Goal: Task Accomplishment & Management: Use online tool/utility

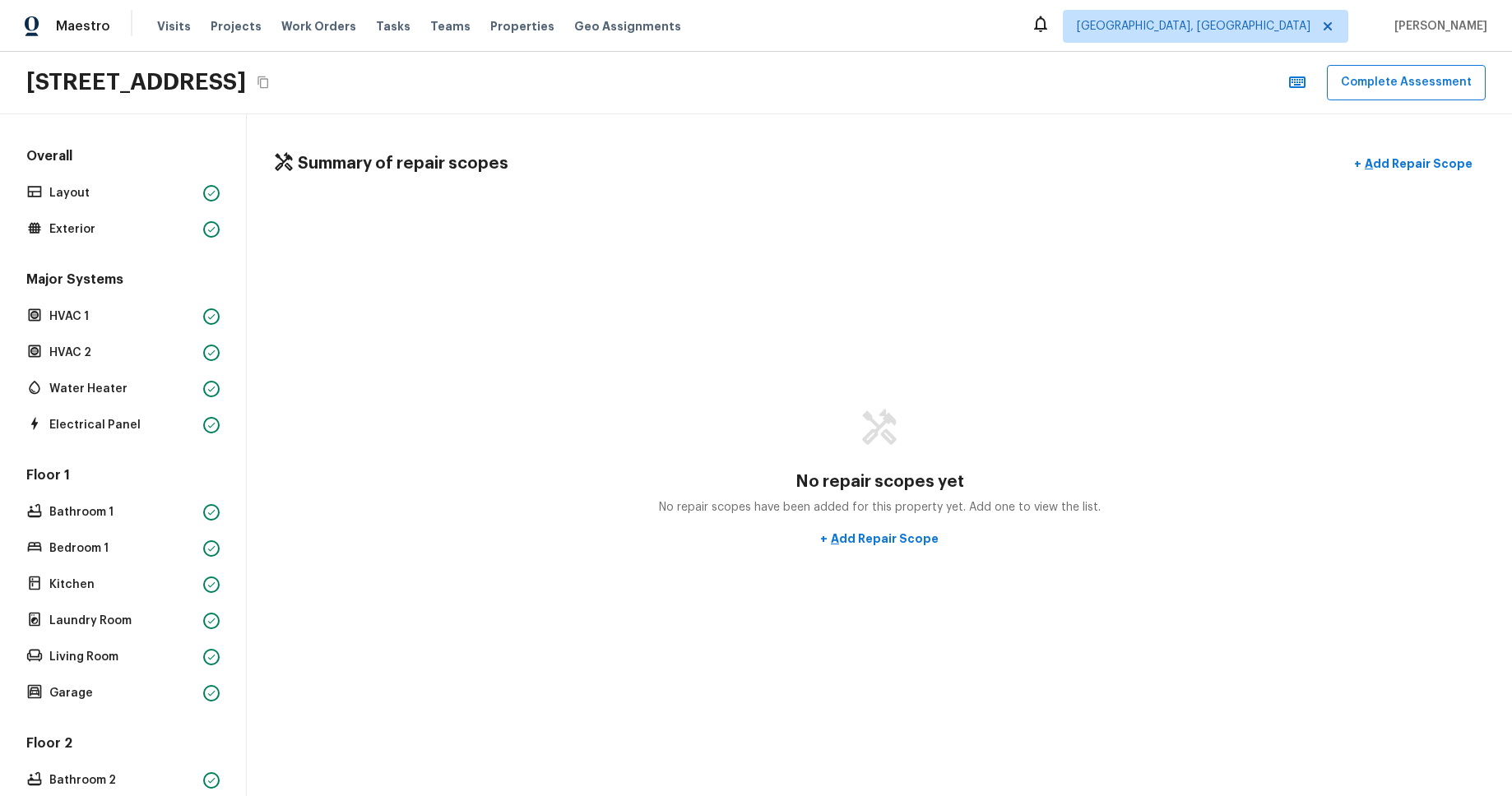
click at [925, 101] on div "4614 Still Meadow Ln, Lancaster, CA 93536 Complete Assessment" at bounding box center [756, 83] width 1512 height 63
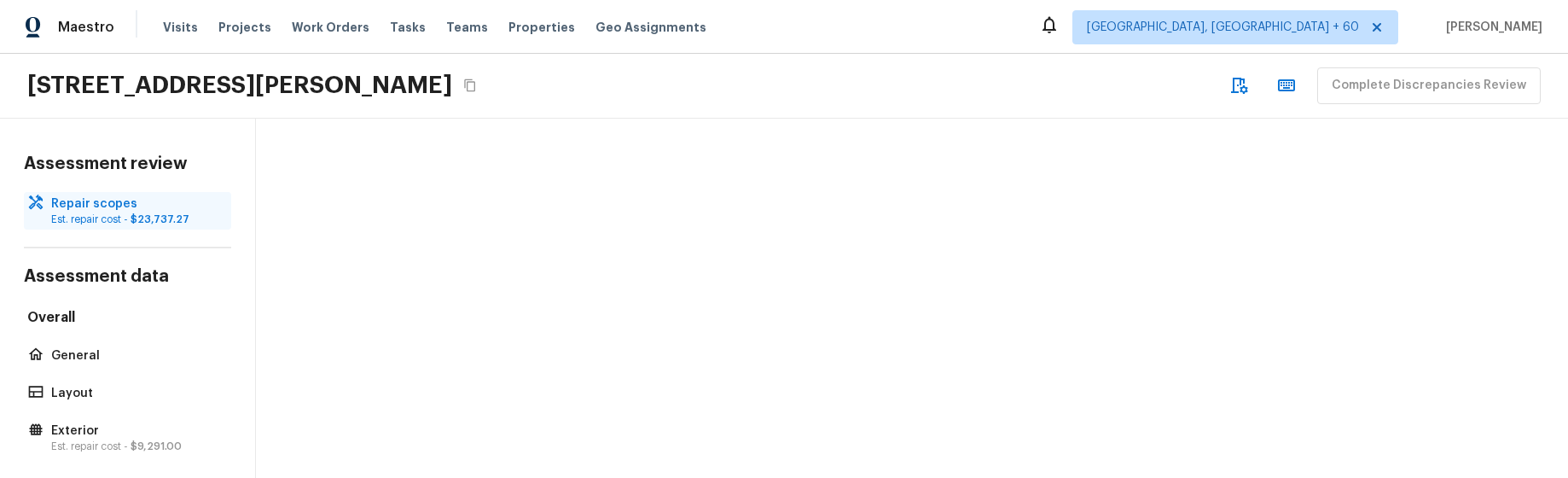
click at [129, 215] on p "Est. repair cost - $23,737.27" at bounding box center [136, 219] width 170 height 14
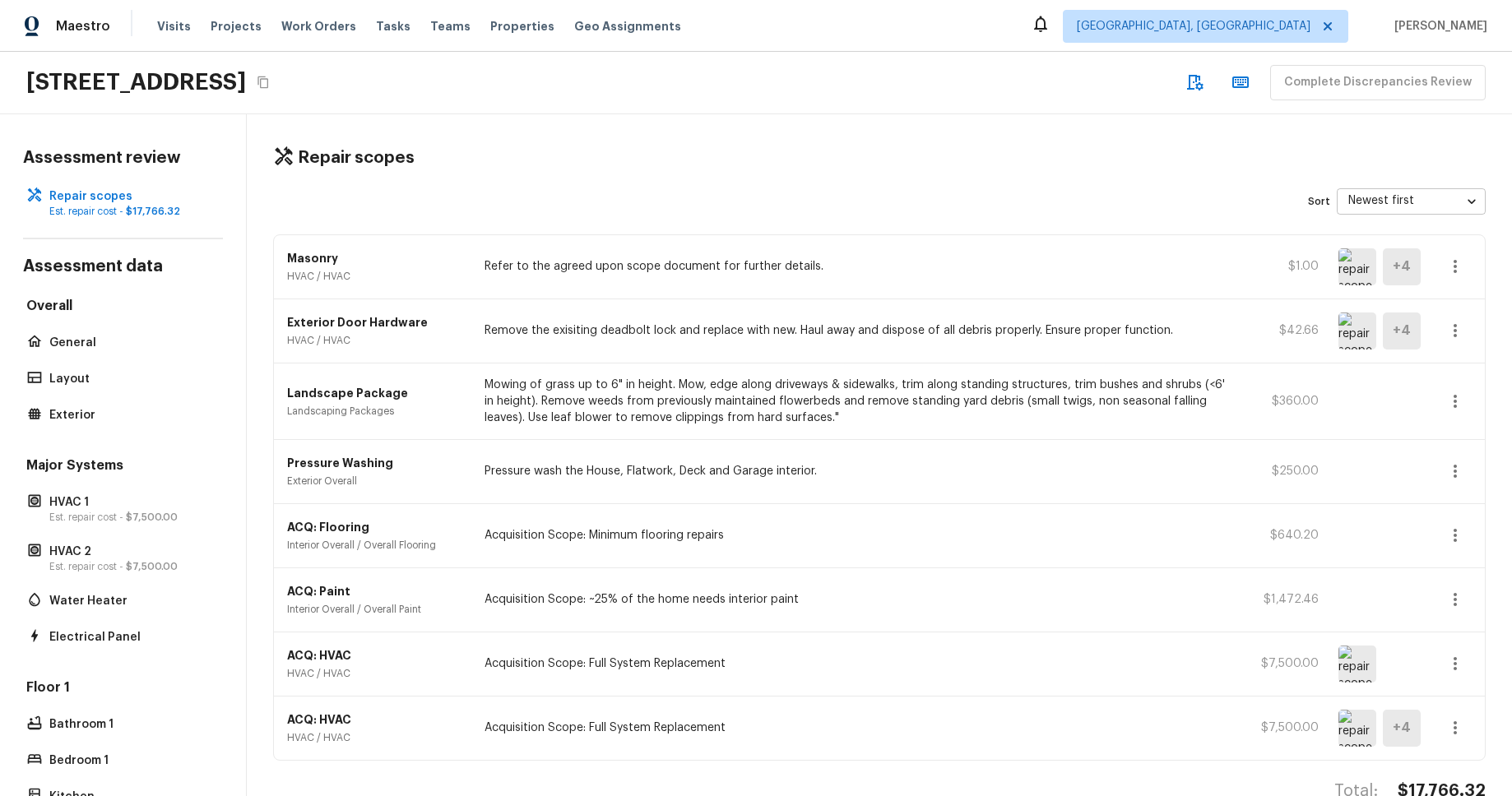
click at [1461, 265] on icon "button" at bounding box center [1455, 266] width 19 height 19
click at [1202, 188] on div at bounding box center [756, 398] width 1512 height 796
click at [46, 356] on div "Overall General Layout Exterior" at bounding box center [122, 361] width 200 height 130
click at [59, 348] on p "General" at bounding box center [131, 342] width 164 height 16
click at [65, 353] on div "General" at bounding box center [122, 343] width 200 height 23
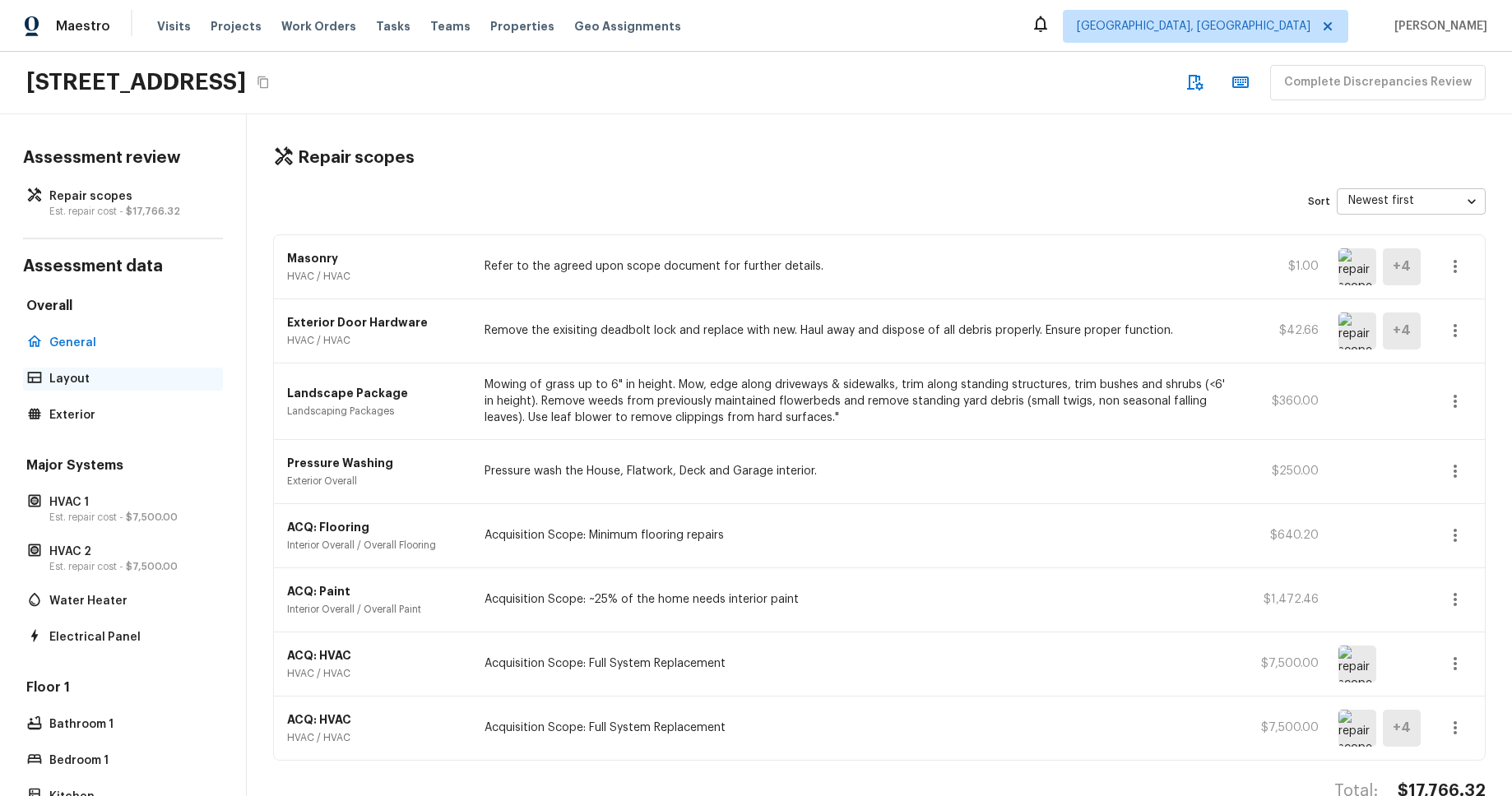
click at [70, 369] on div "Layout" at bounding box center [122, 379] width 200 height 23
click at [86, 339] on p "General" at bounding box center [131, 342] width 164 height 16
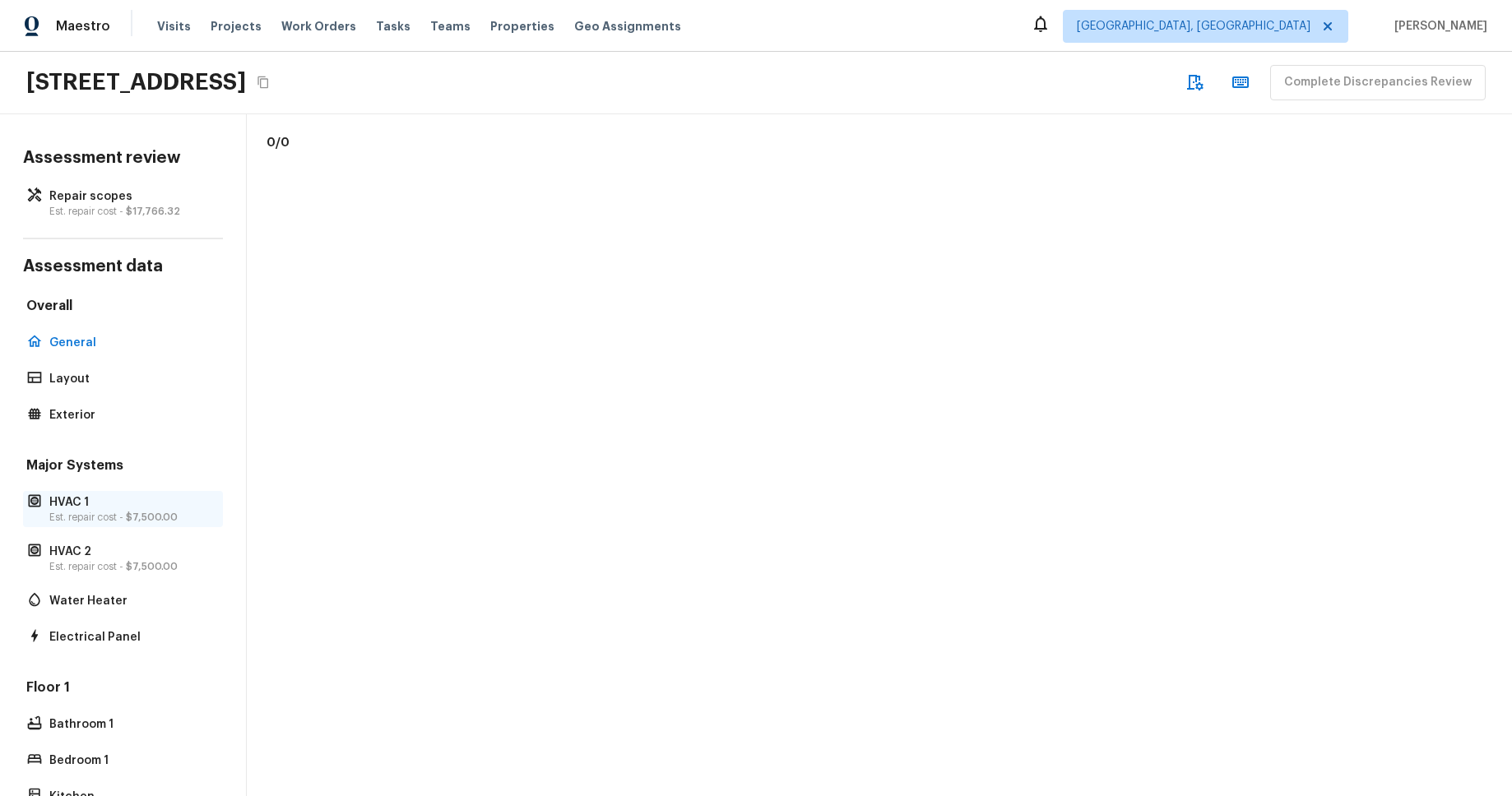
click at [140, 513] on span "$7,500.00" at bounding box center [152, 517] width 52 height 10
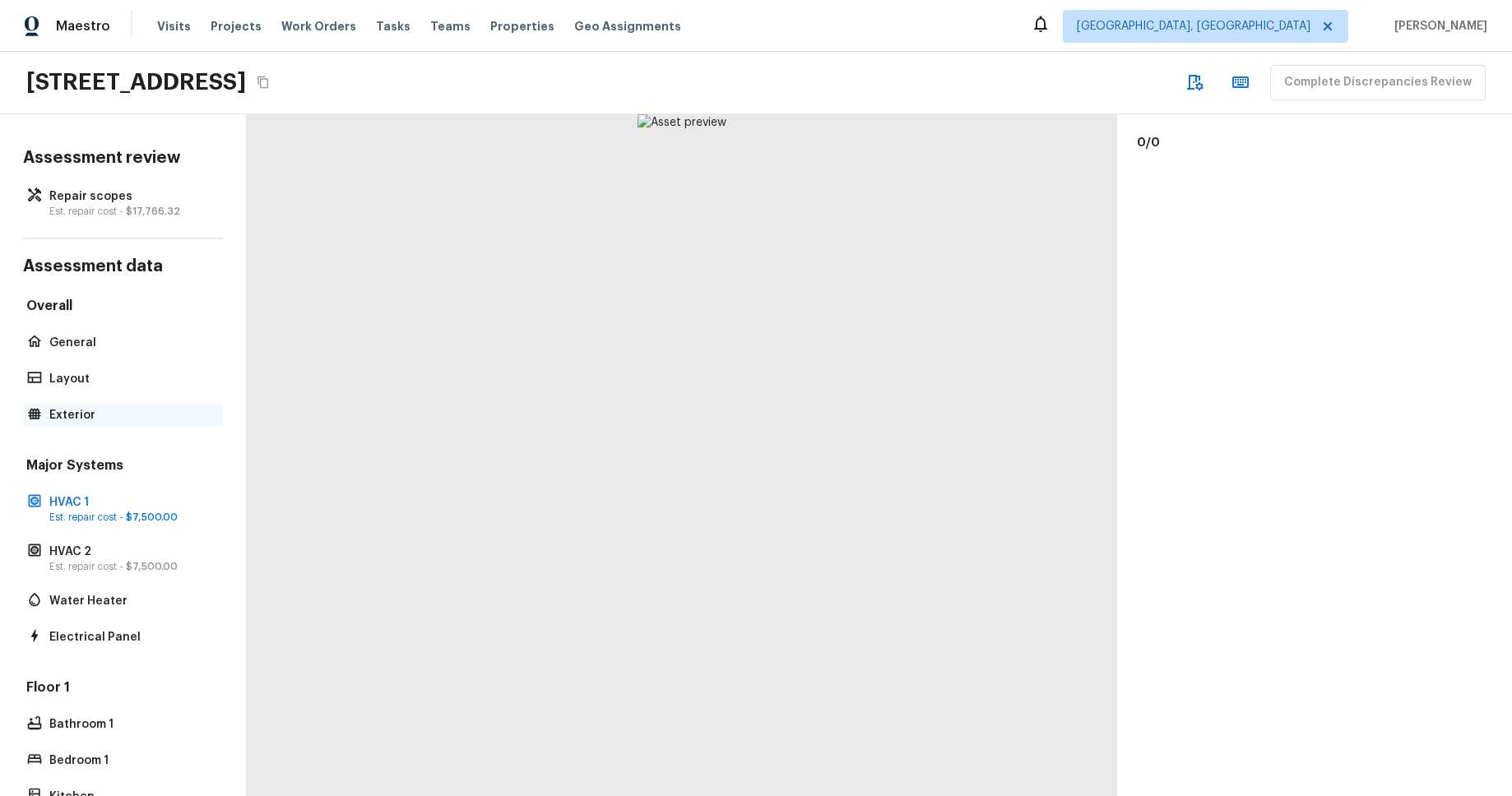
click at [75, 417] on p "Exterior" at bounding box center [131, 414] width 164 height 16
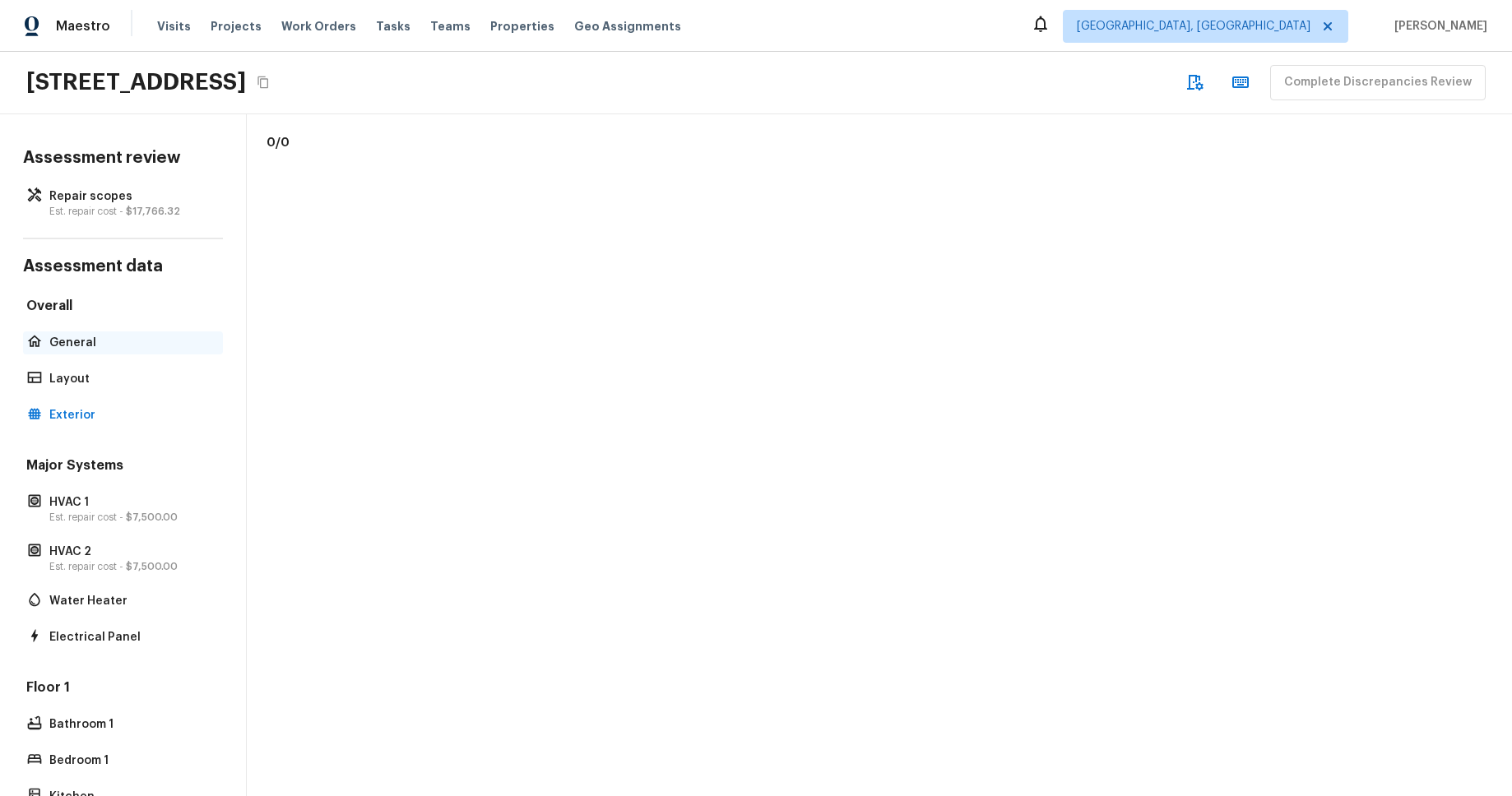
click at [93, 344] on p "General" at bounding box center [131, 342] width 164 height 16
click at [88, 372] on p "Layout" at bounding box center [131, 379] width 164 height 16
click at [154, 222] on div "Assessment review Repair scopes Est. repair cost - $17,766.32 Assessment data O…" at bounding box center [123, 455] width 247 height 681
click at [154, 210] on span "$17,766.32" at bounding box center [153, 211] width 54 height 10
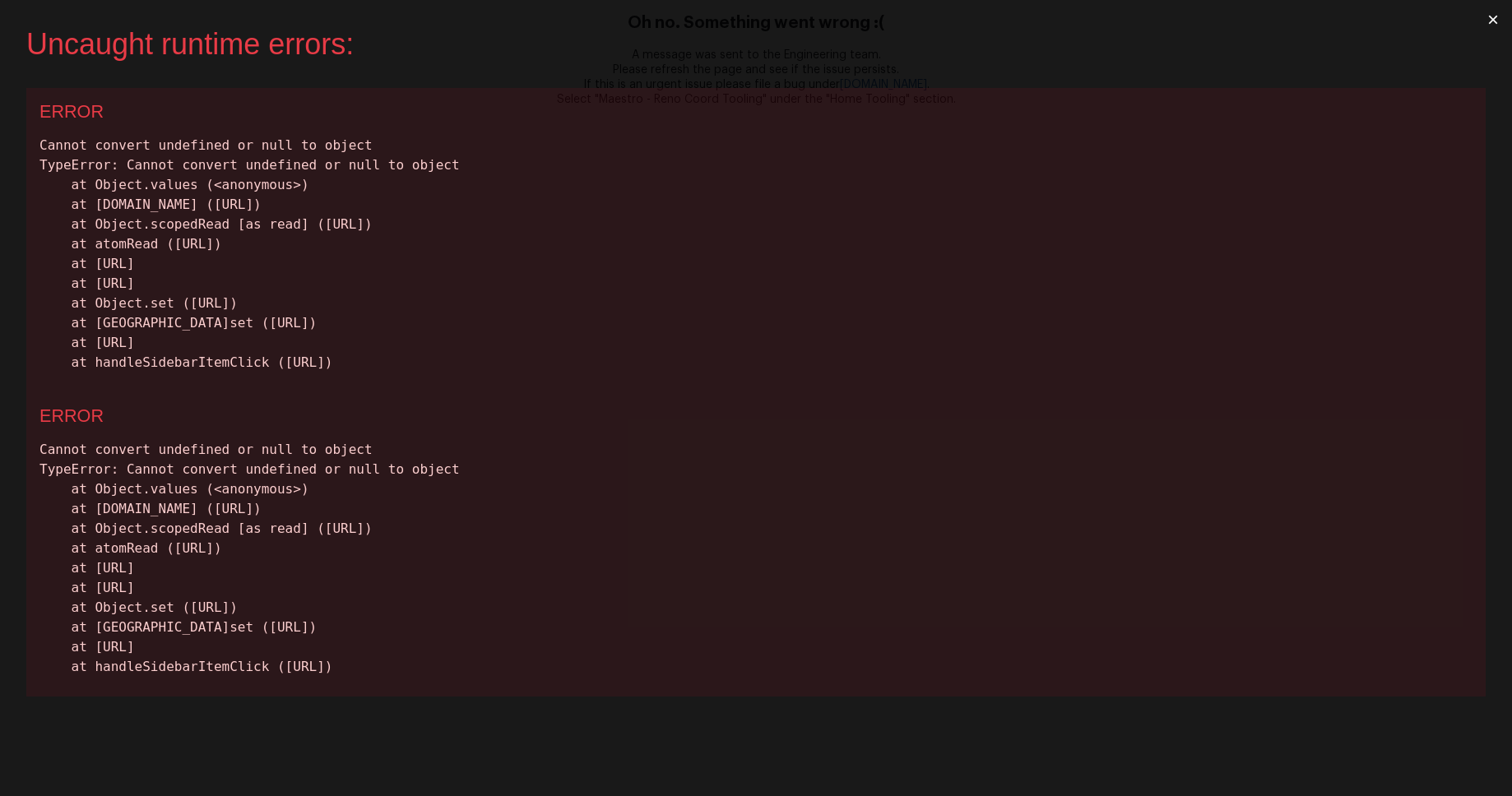
click at [935, 294] on div "Cannot convert undefined or null to object TypeError: Cannot convert undefined …" at bounding box center [756, 254] width 1433 height 237
click at [1499, 17] on button "×" at bounding box center [1493, 19] width 38 height 40
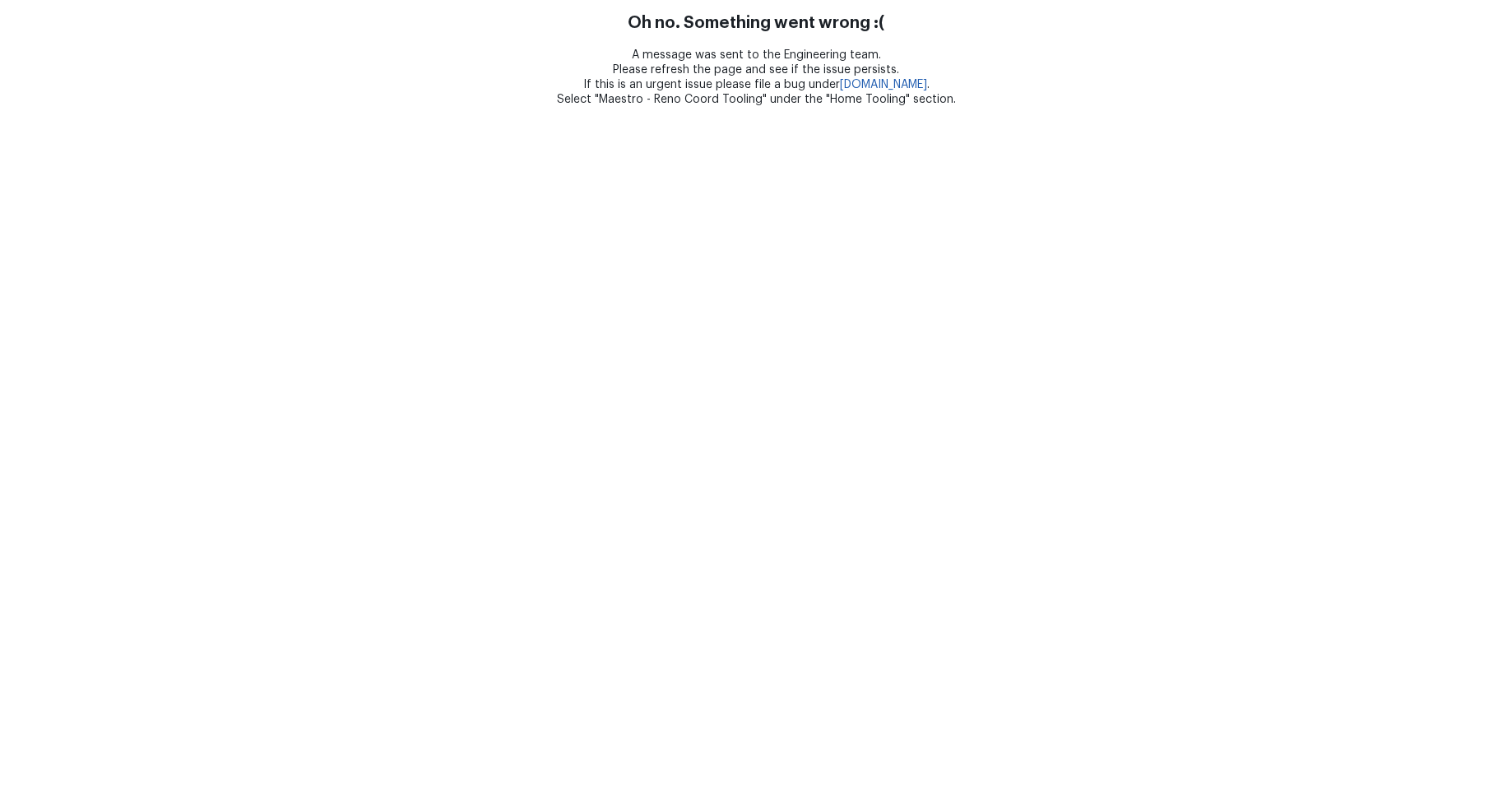
click at [1281, 80] on div "A message was sent to the Engineering team. Please refresh the page and see if …" at bounding box center [756, 76] width 1512 height 59
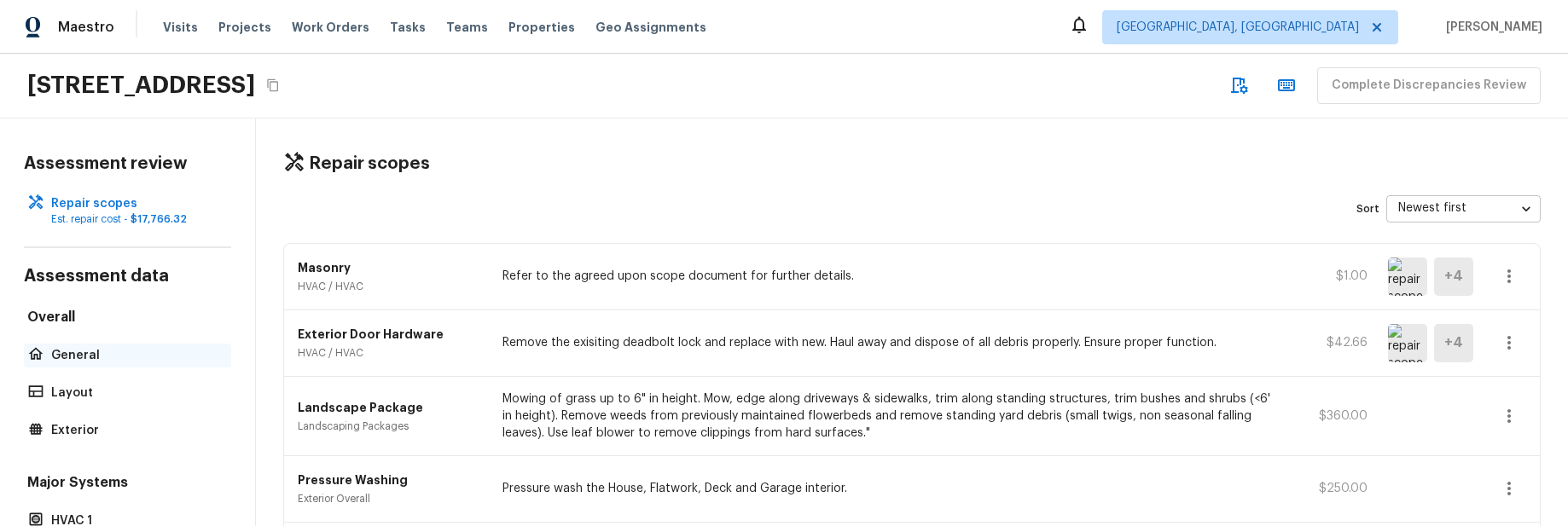
click at [80, 349] on p "General" at bounding box center [136, 355] width 170 height 17
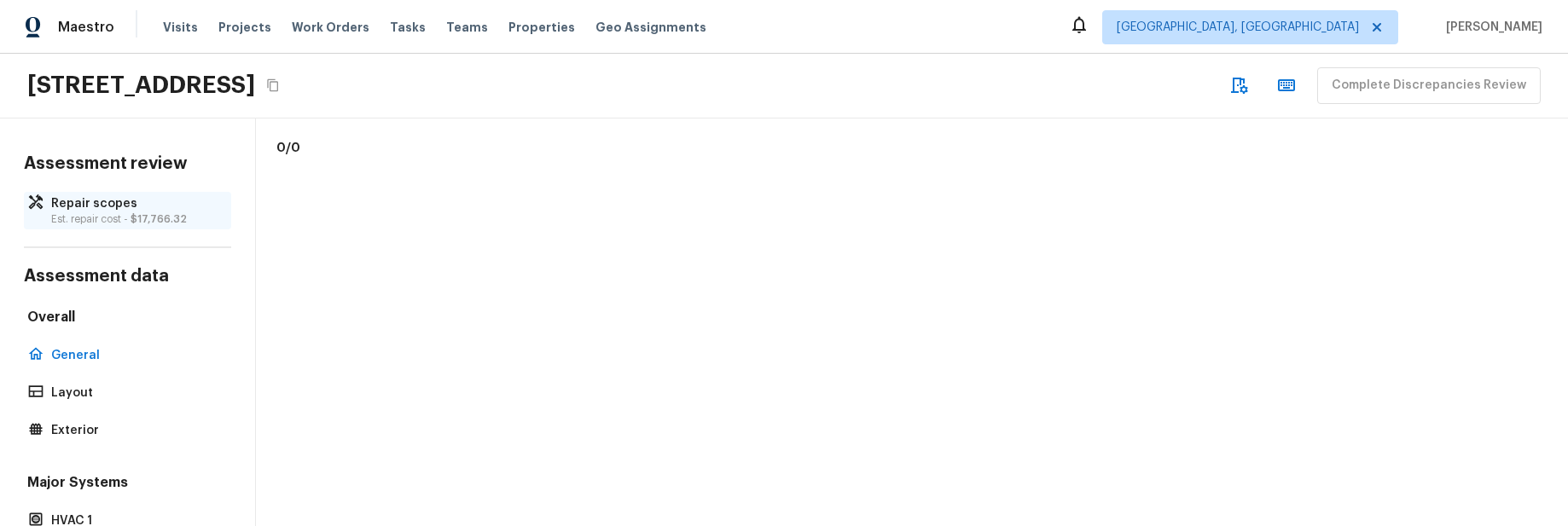
click at [101, 207] on p "Repair scopes" at bounding box center [136, 203] width 170 height 17
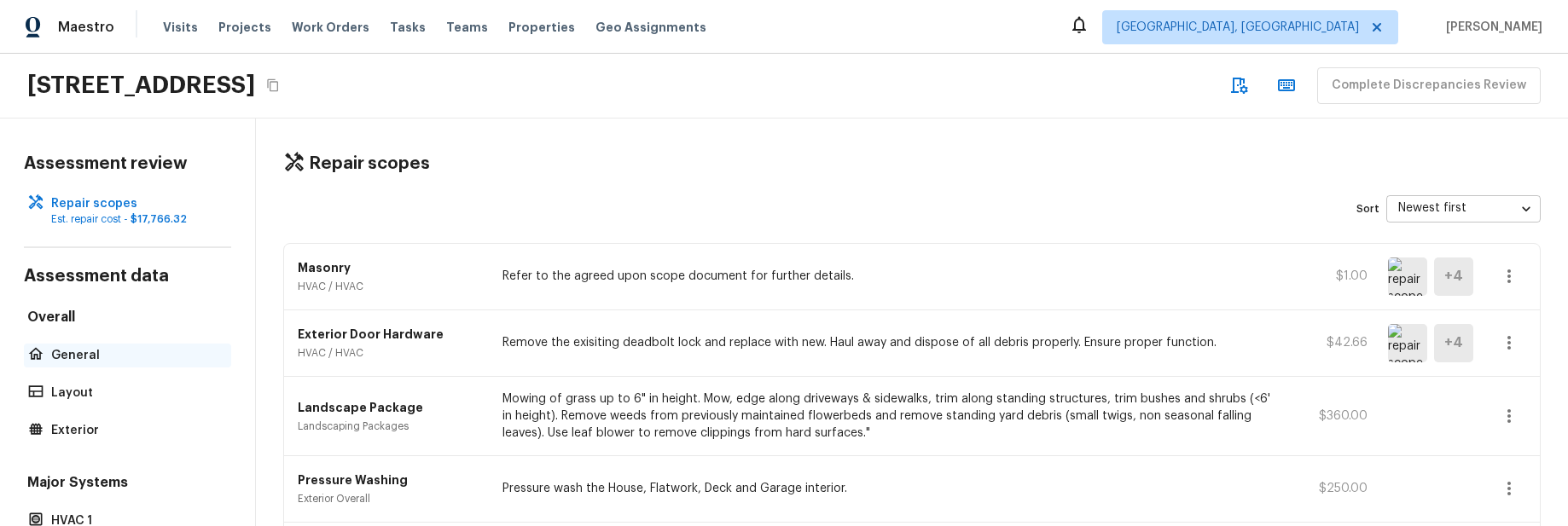
click at [77, 347] on p "General" at bounding box center [136, 355] width 170 height 17
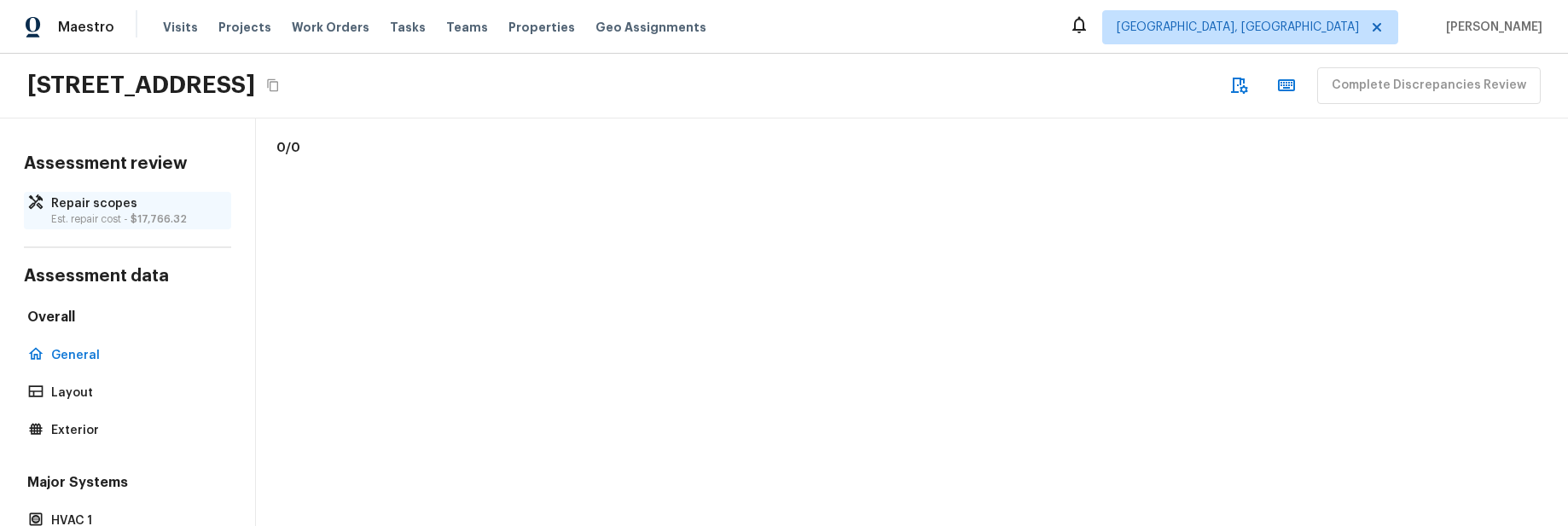
click at [102, 215] on p "Est. repair cost - $17,766.32" at bounding box center [136, 219] width 170 height 14
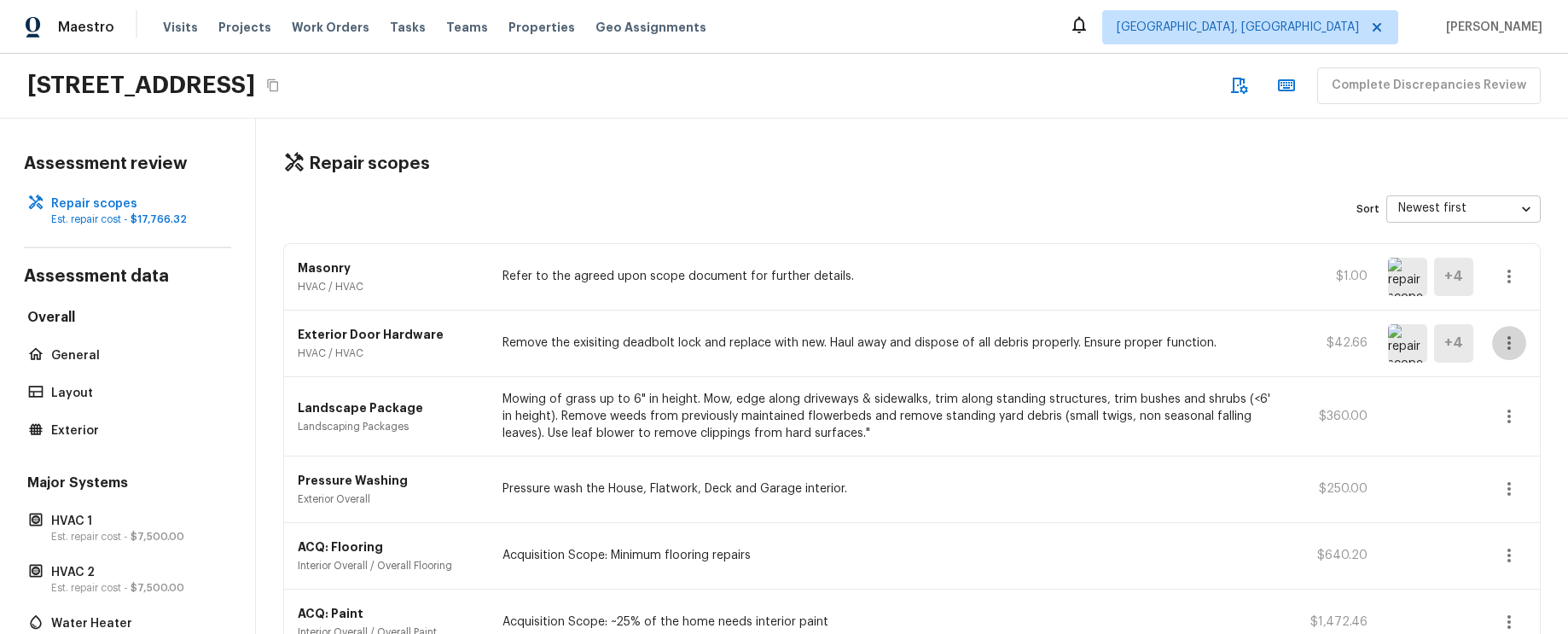
click at [1508, 340] on icon "button" at bounding box center [1509, 343] width 20 height 20
click at [1505, 383] on li "Go To Question" at bounding box center [1502, 392] width 111 height 51
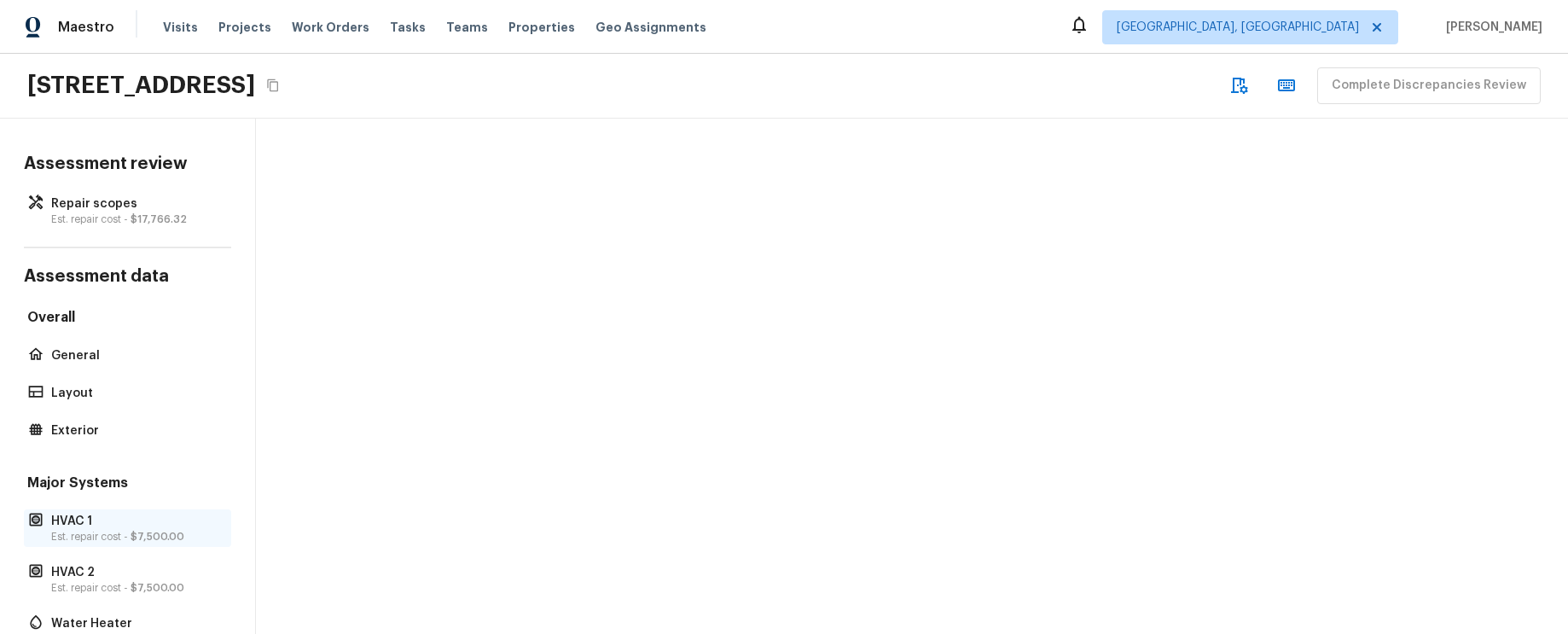
click at [137, 520] on p "HVAC 1" at bounding box center [136, 521] width 170 height 17
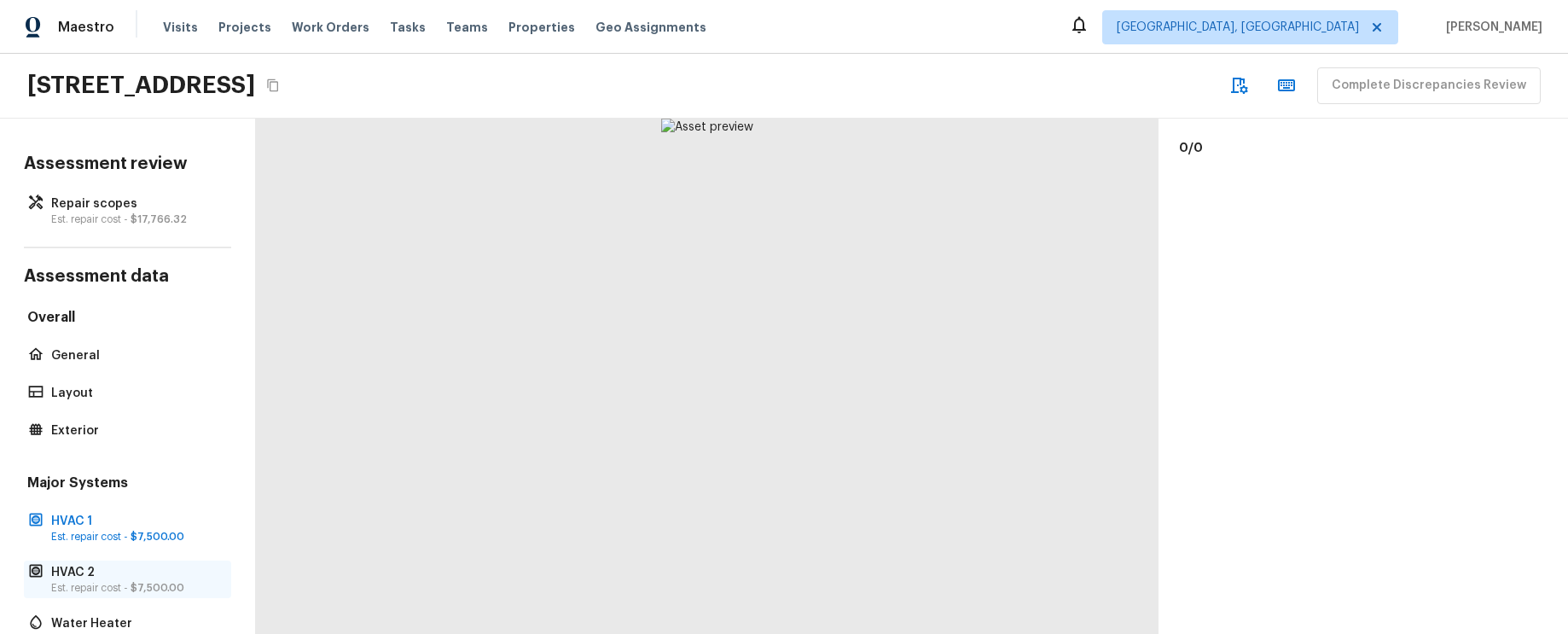
click at [133, 526] on span "$7,500.00" at bounding box center [158, 588] width 54 height 10
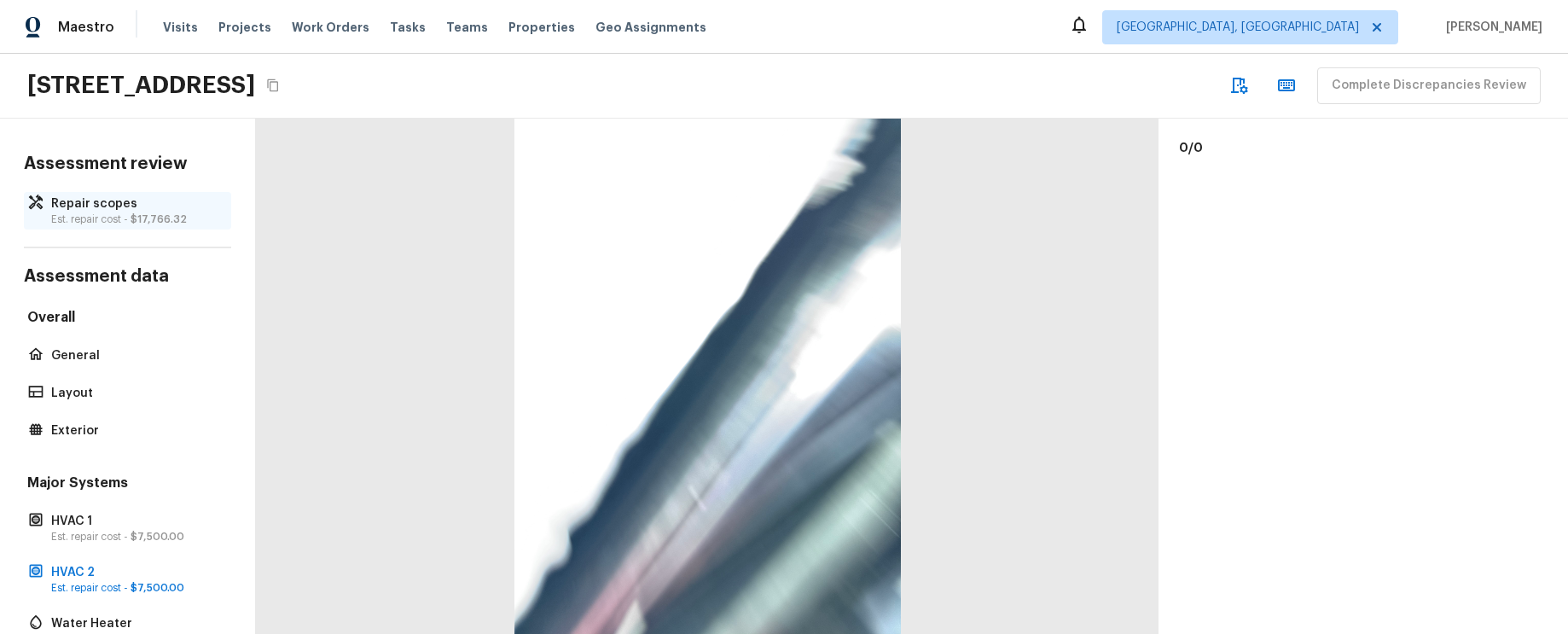
click at [113, 196] on p "Repair scopes" at bounding box center [136, 203] width 170 height 17
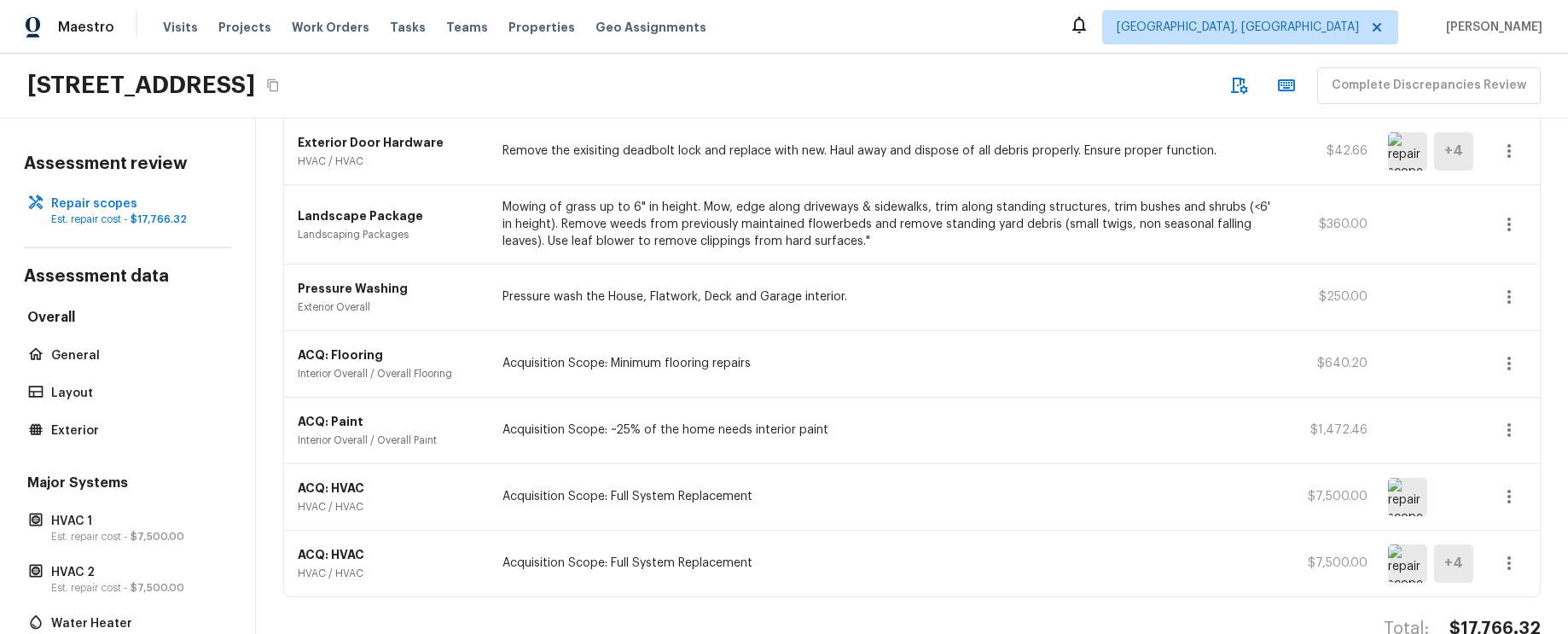
scroll to position [232, 0]
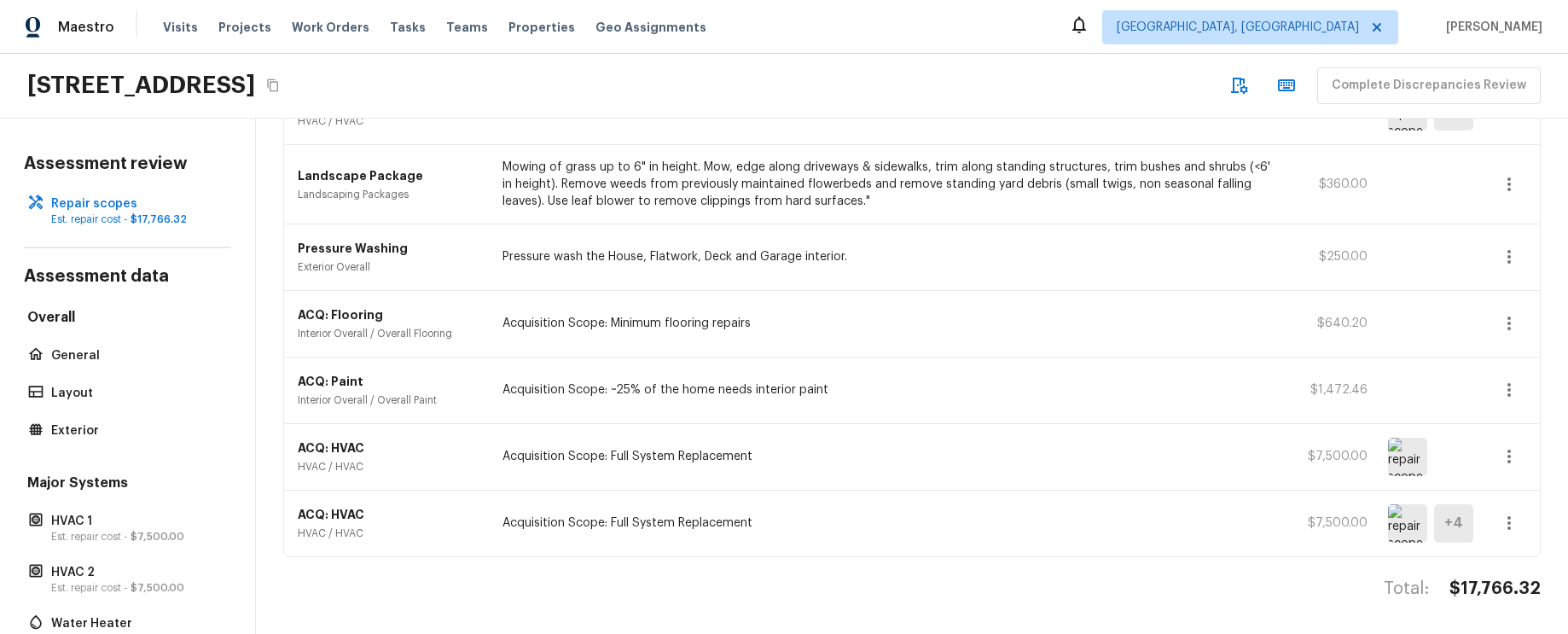
click at [1516, 524] on icon "button" at bounding box center [1509, 523] width 20 height 20
click at [1508, 526] on li "Go To Question" at bounding box center [1502, 572] width 111 height 51
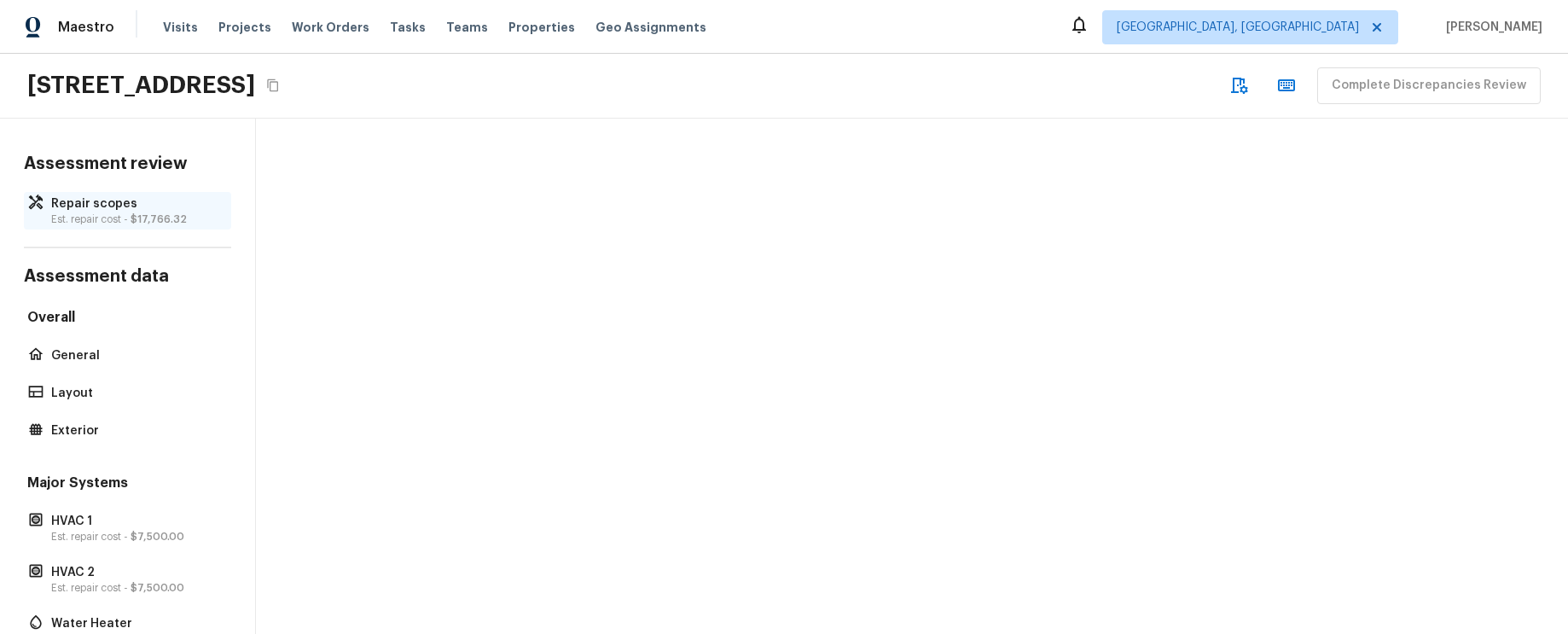
click at [124, 206] on p "Repair scopes" at bounding box center [136, 203] width 170 height 17
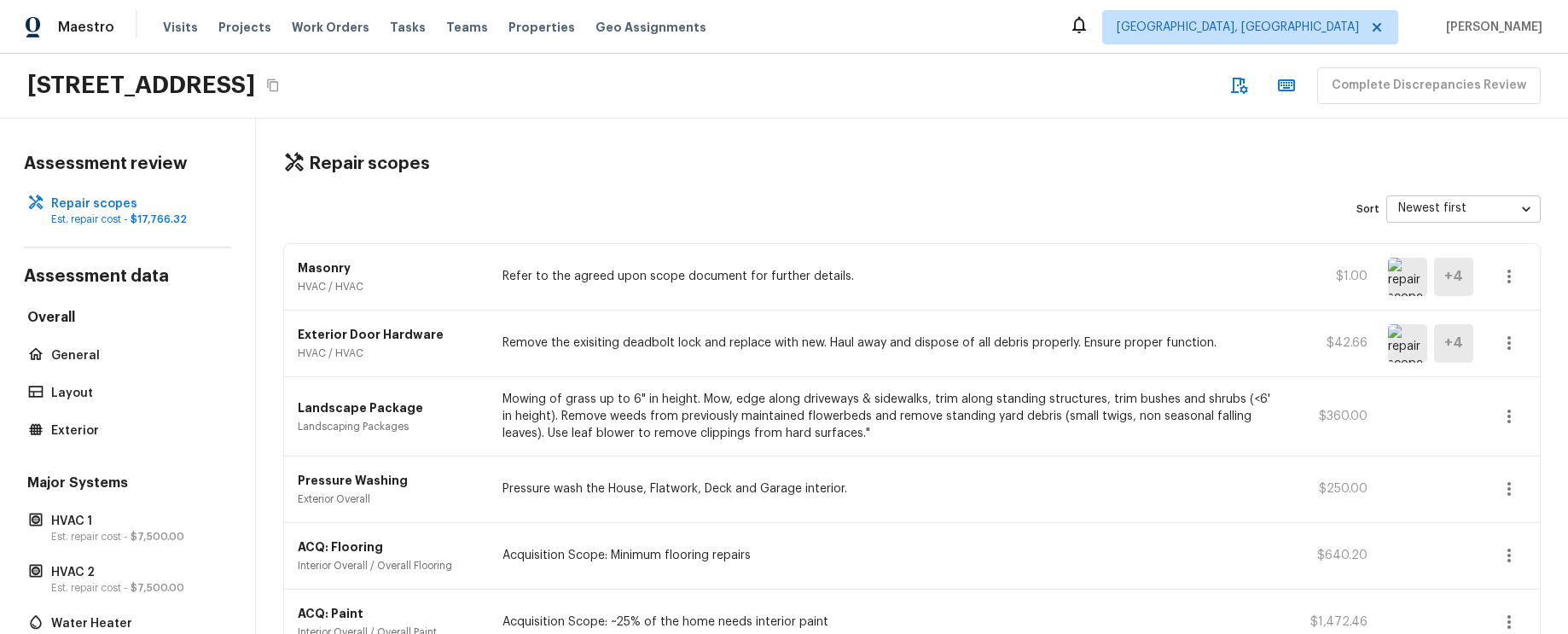
click at [732, 145] on div "Repair scopes Sort Newest first newestFirst ​ Masonry HVAC / HVAC Refer to the …" at bounding box center [912, 376] width 1312 height 515
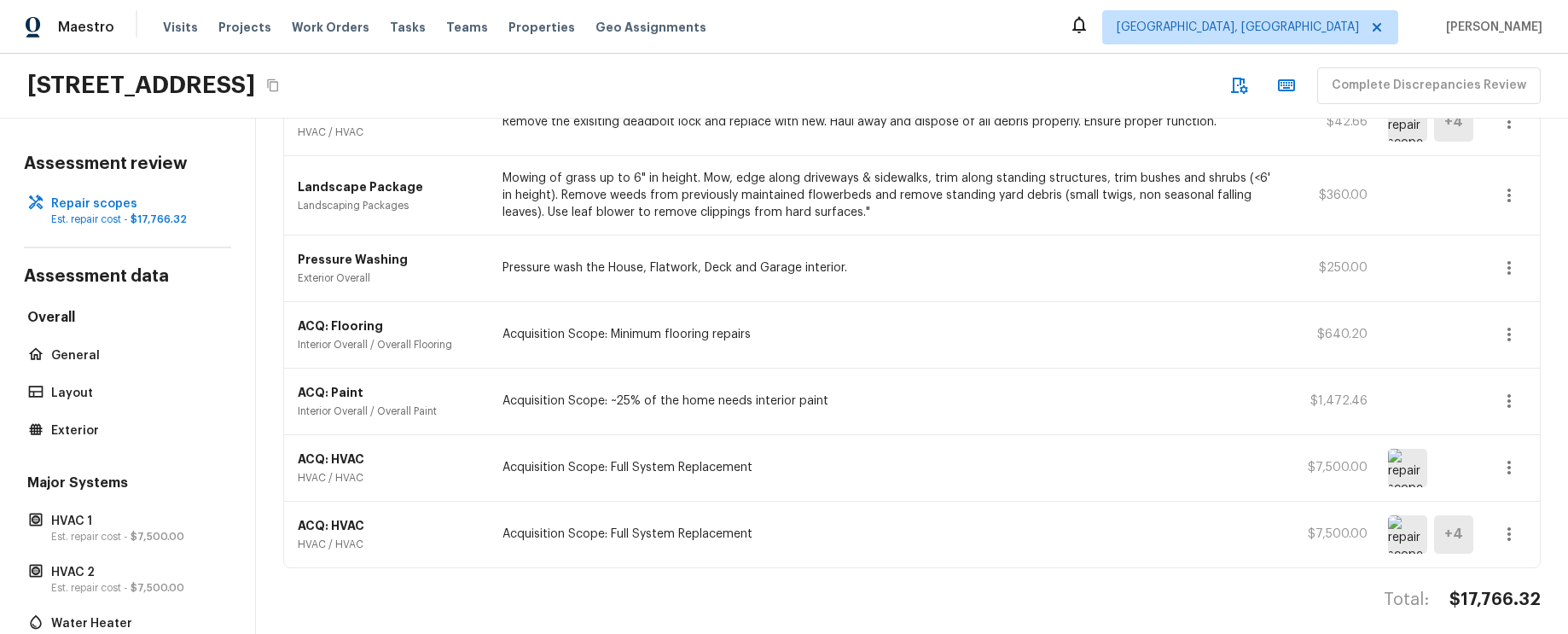
scroll to position [232, 0]
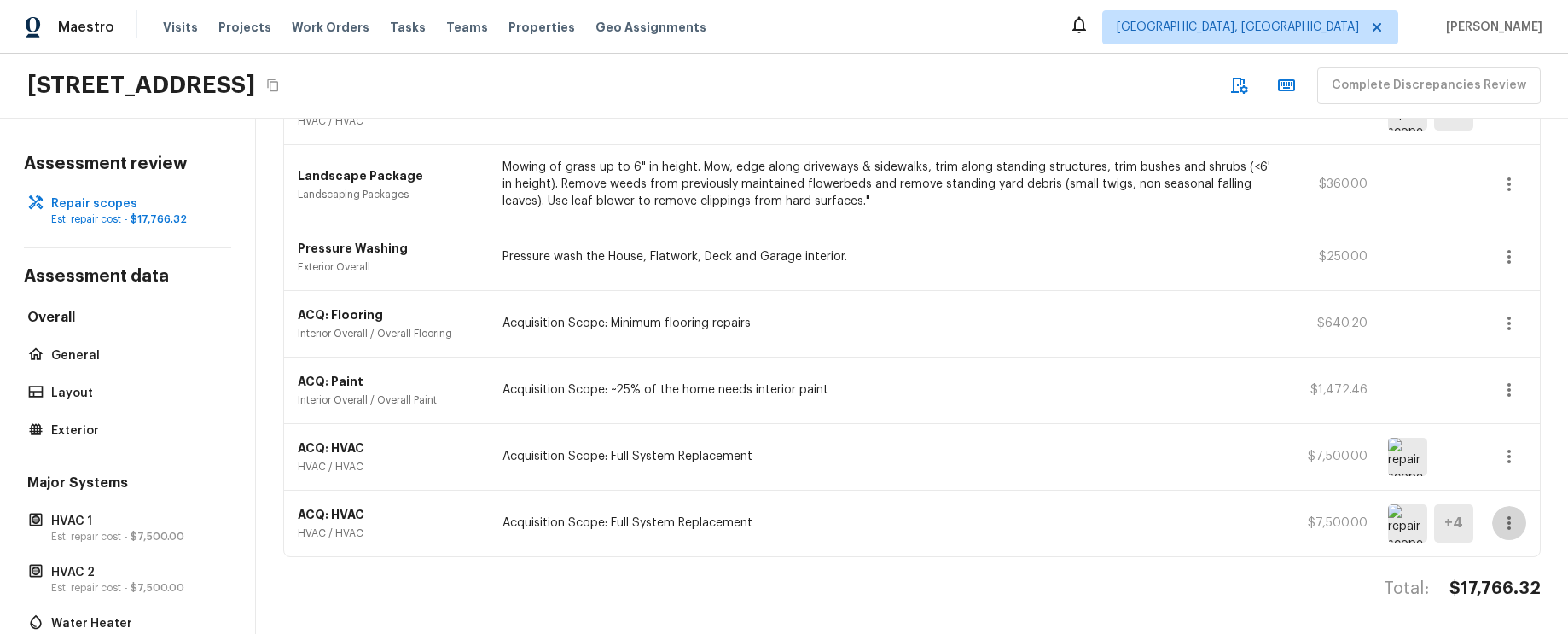
click at [1510, 515] on icon "button" at bounding box center [1509, 523] width 20 height 20
click at [1508, 562] on li "Go To Question" at bounding box center [1502, 572] width 111 height 51
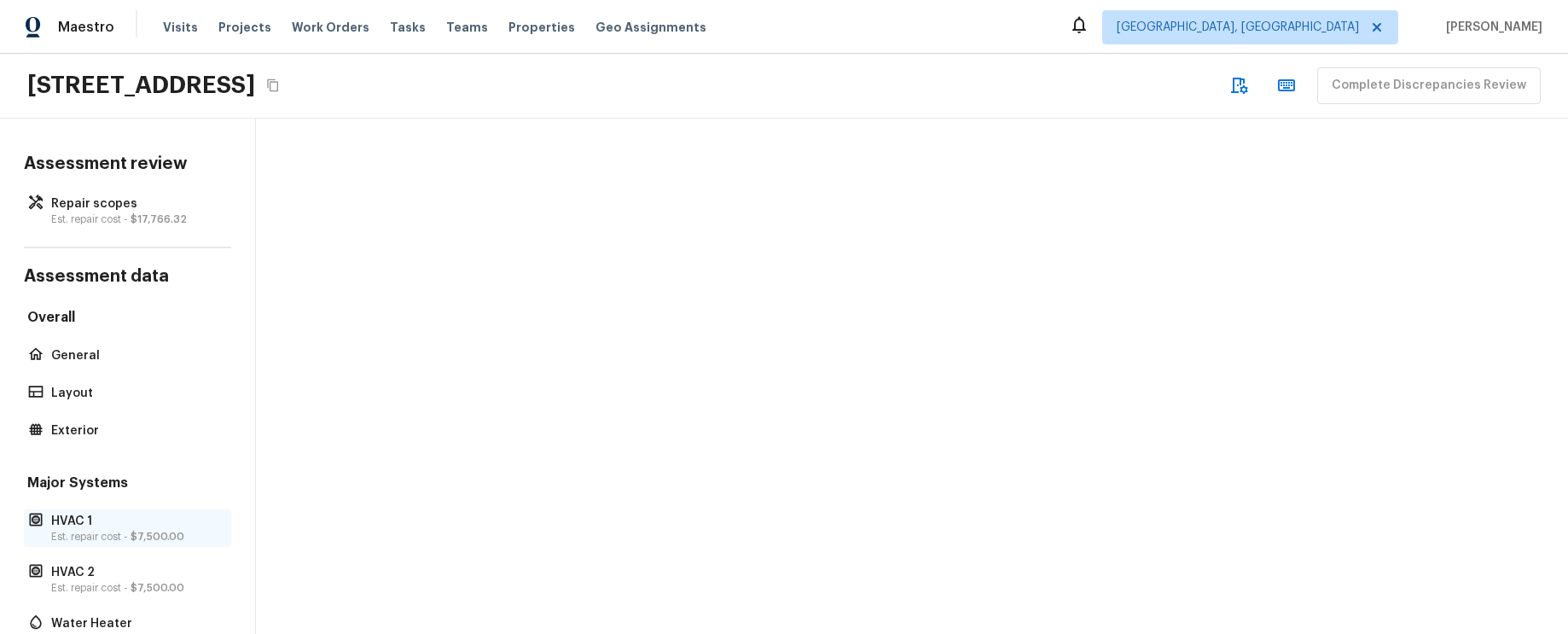
click at [119, 541] on p "Est. repair cost - $7,500.00" at bounding box center [136, 537] width 170 height 14
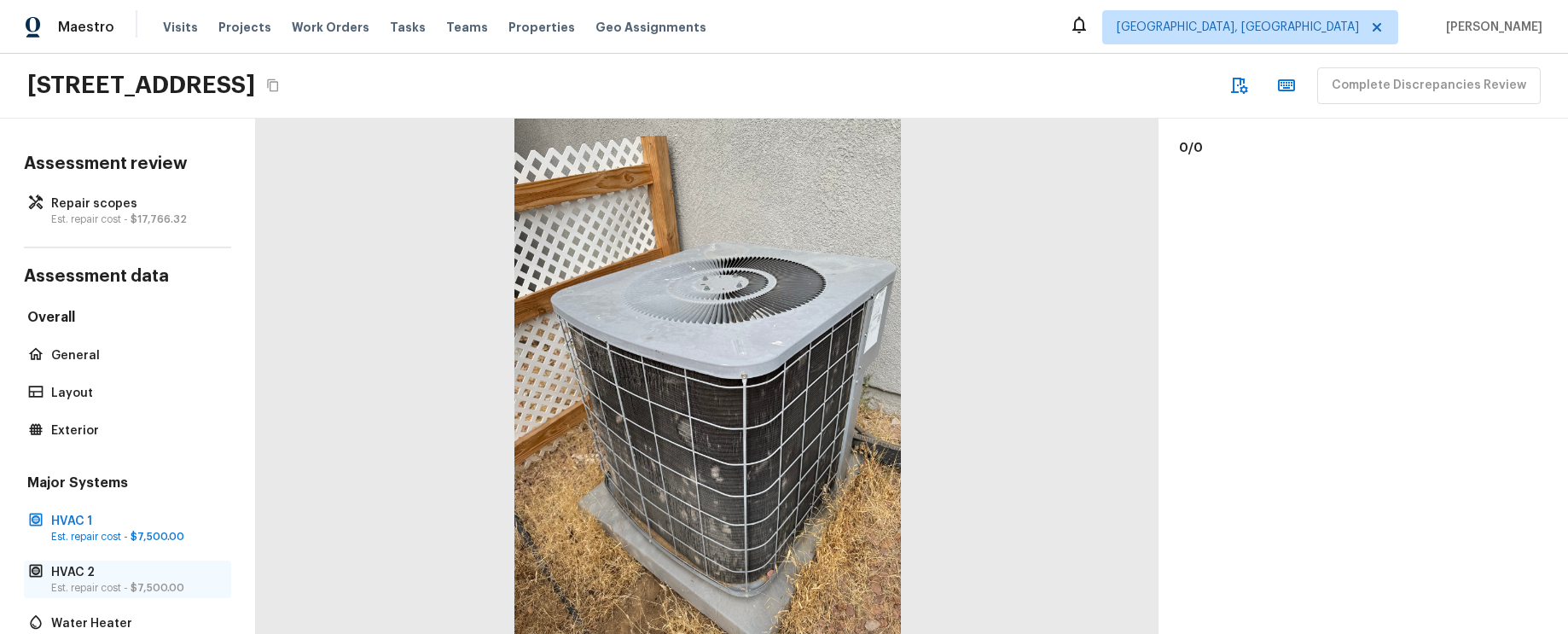
click at [134, 578] on p "HVAC 2" at bounding box center [136, 572] width 170 height 17
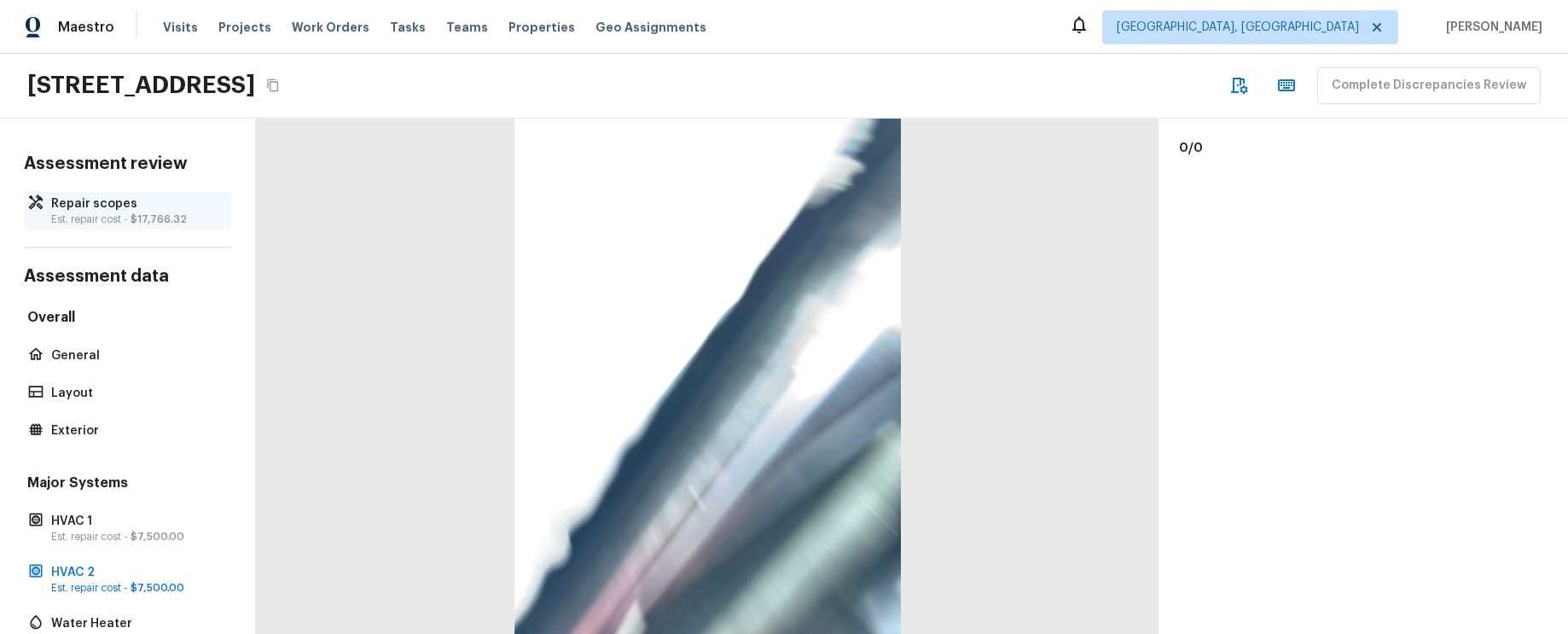
click at [79, 208] on p "Repair scopes" at bounding box center [136, 203] width 170 height 17
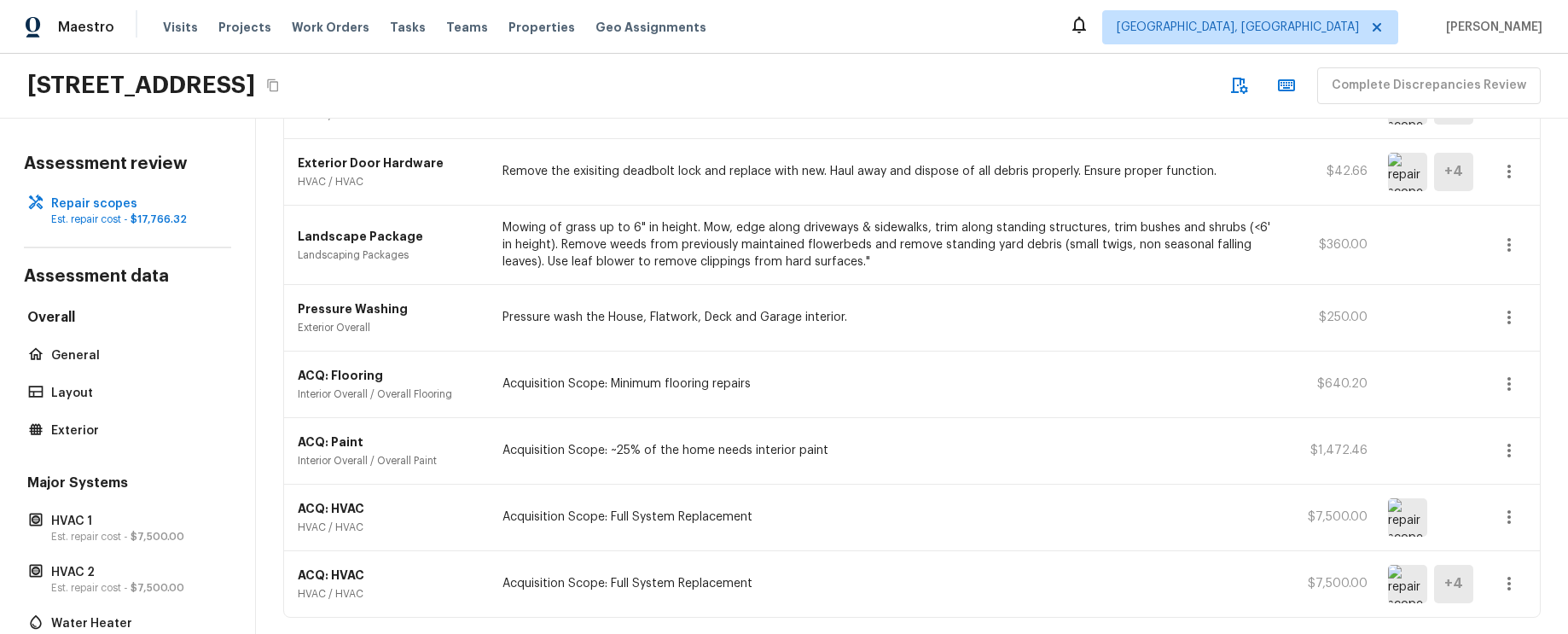
scroll to position [232, 0]
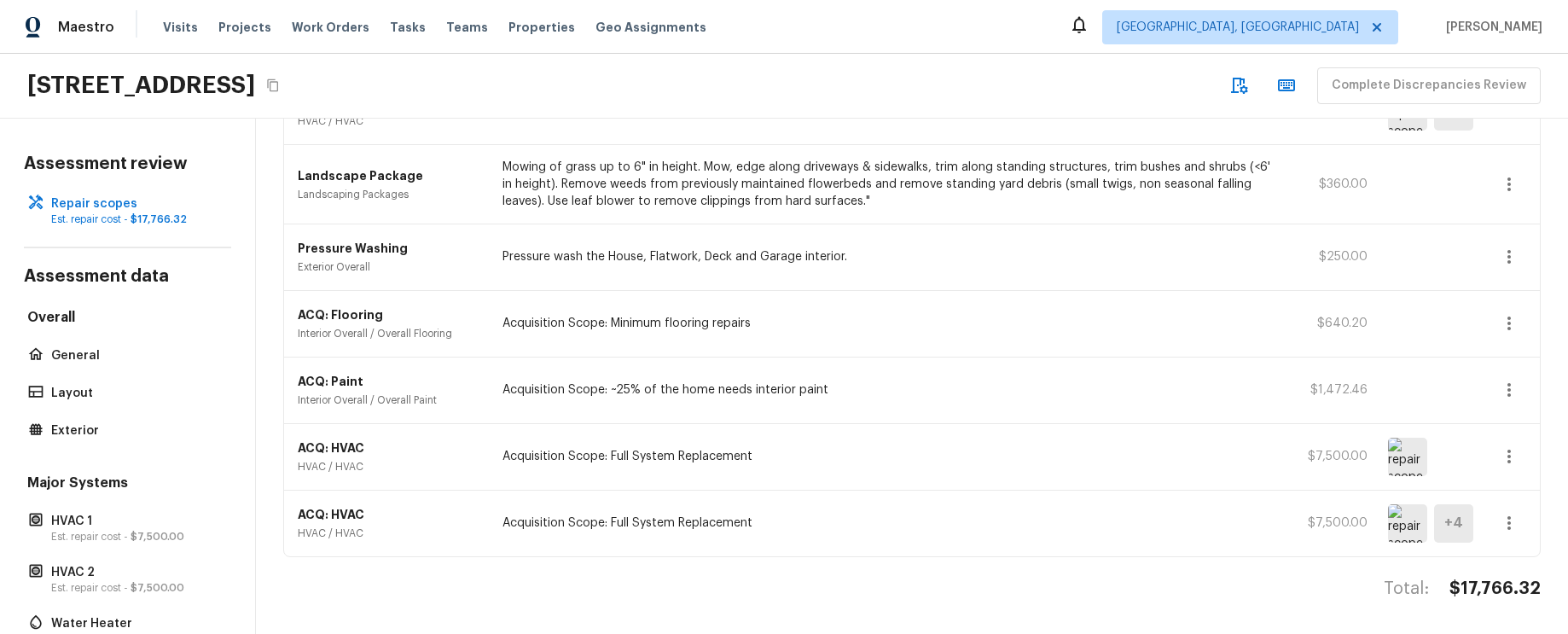
click at [1514, 516] on icon "button" at bounding box center [1509, 523] width 20 height 20
click at [1485, 573] on li "Go To Question" at bounding box center [1502, 572] width 111 height 51
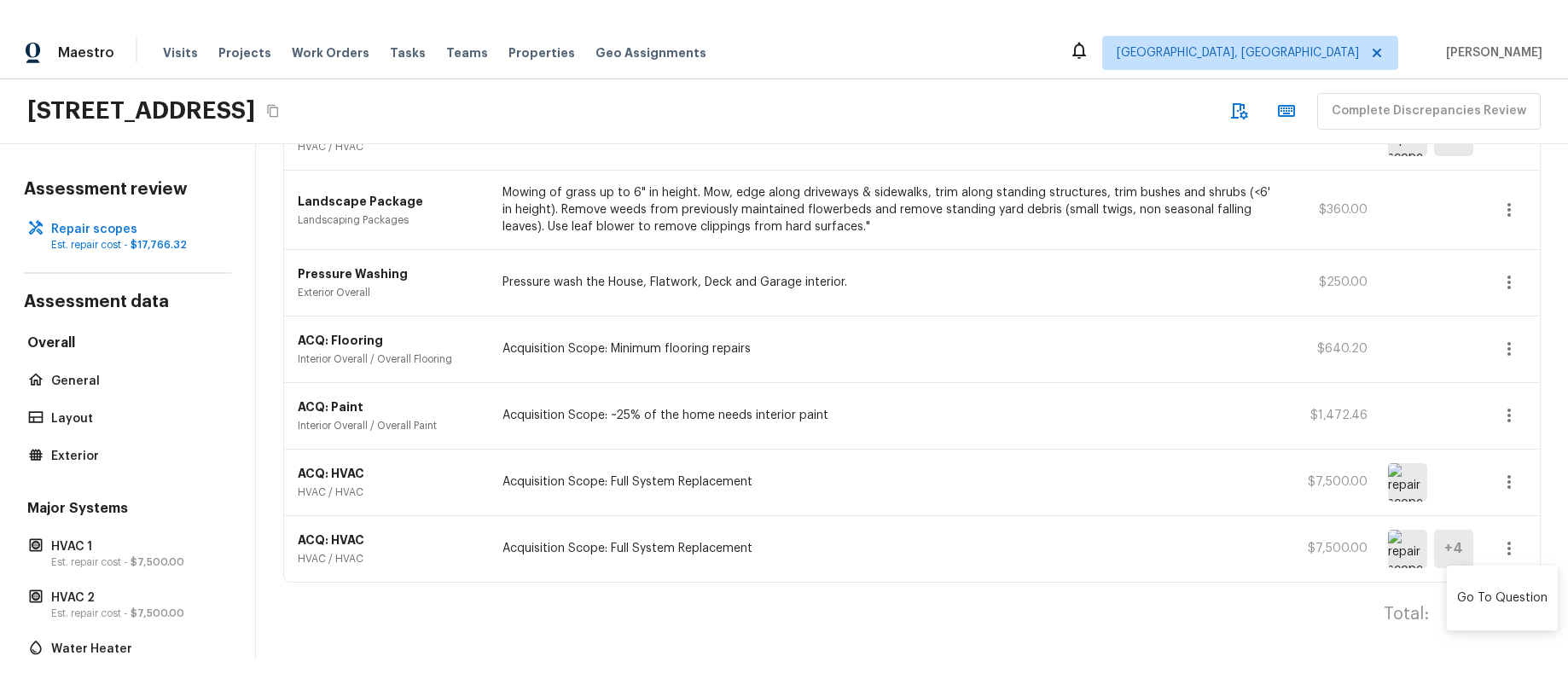
scroll to position [0, 0]
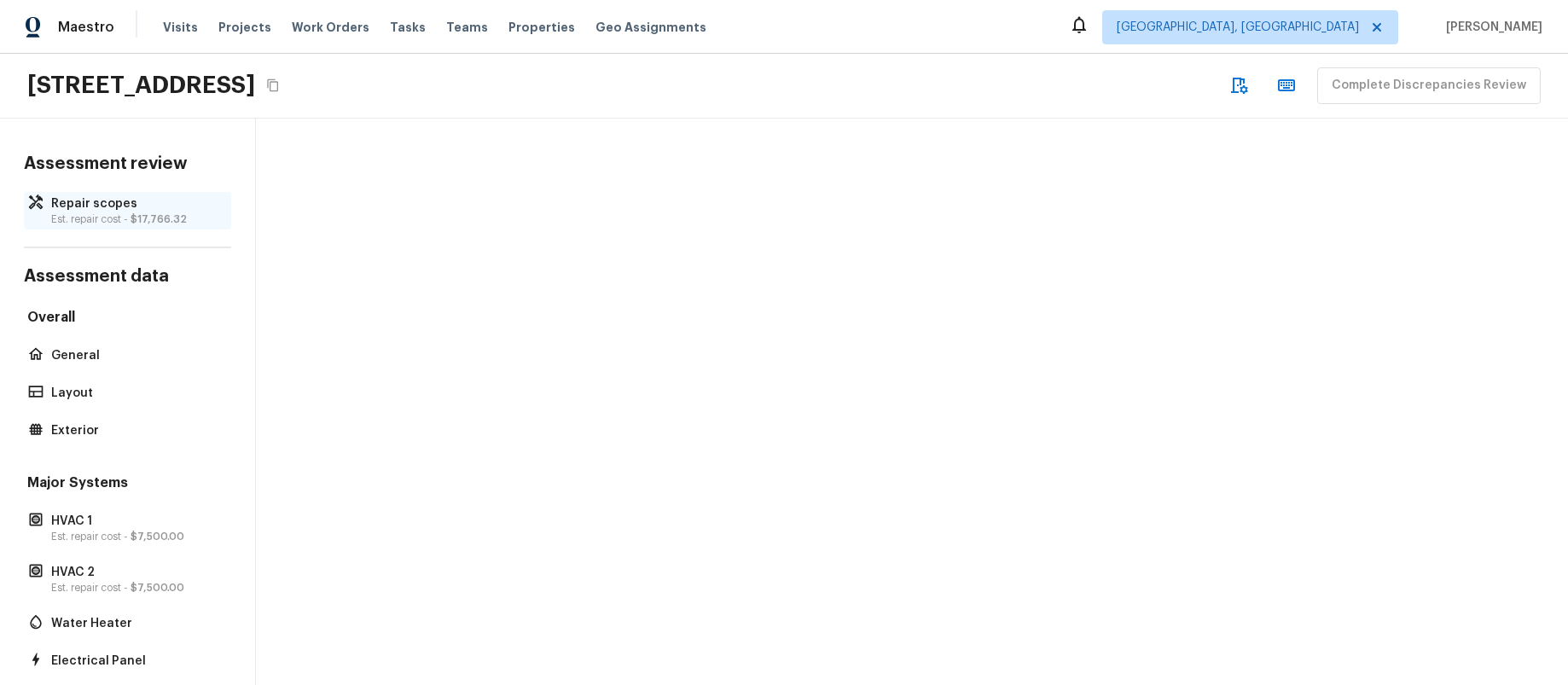
drag, startPoint x: 98, startPoint y: 206, endPoint x: 107, endPoint y: 204, distance: 8.9
click at [98, 206] on p "Repair scopes" at bounding box center [136, 203] width 170 height 17
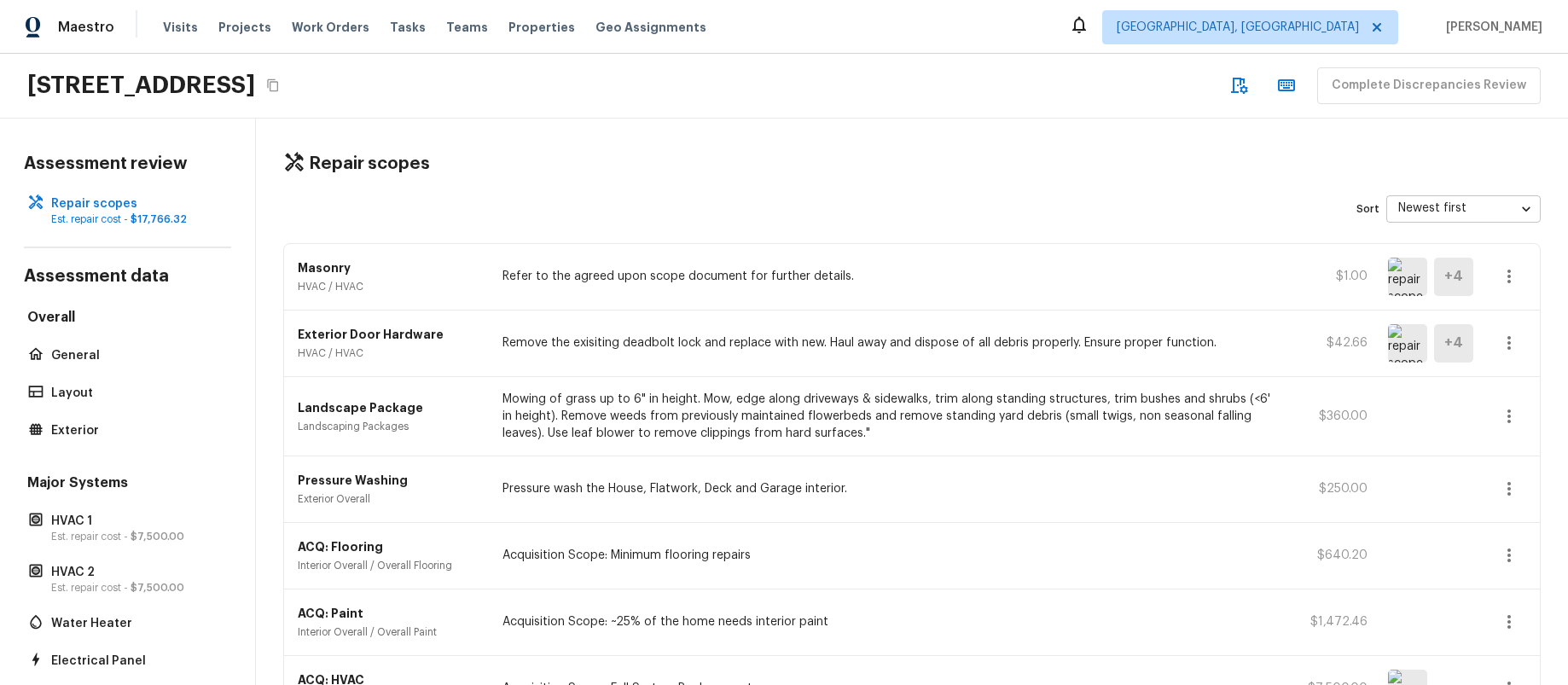
click at [1511, 276] on icon "button" at bounding box center [1509, 276] width 20 height 20
drag, startPoint x: 1241, startPoint y: 212, endPoint x: 1253, endPoint y: 234, distance: 25.2
click at [1241, 212] on div at bounding box center [784, 342] width 1568 height 685
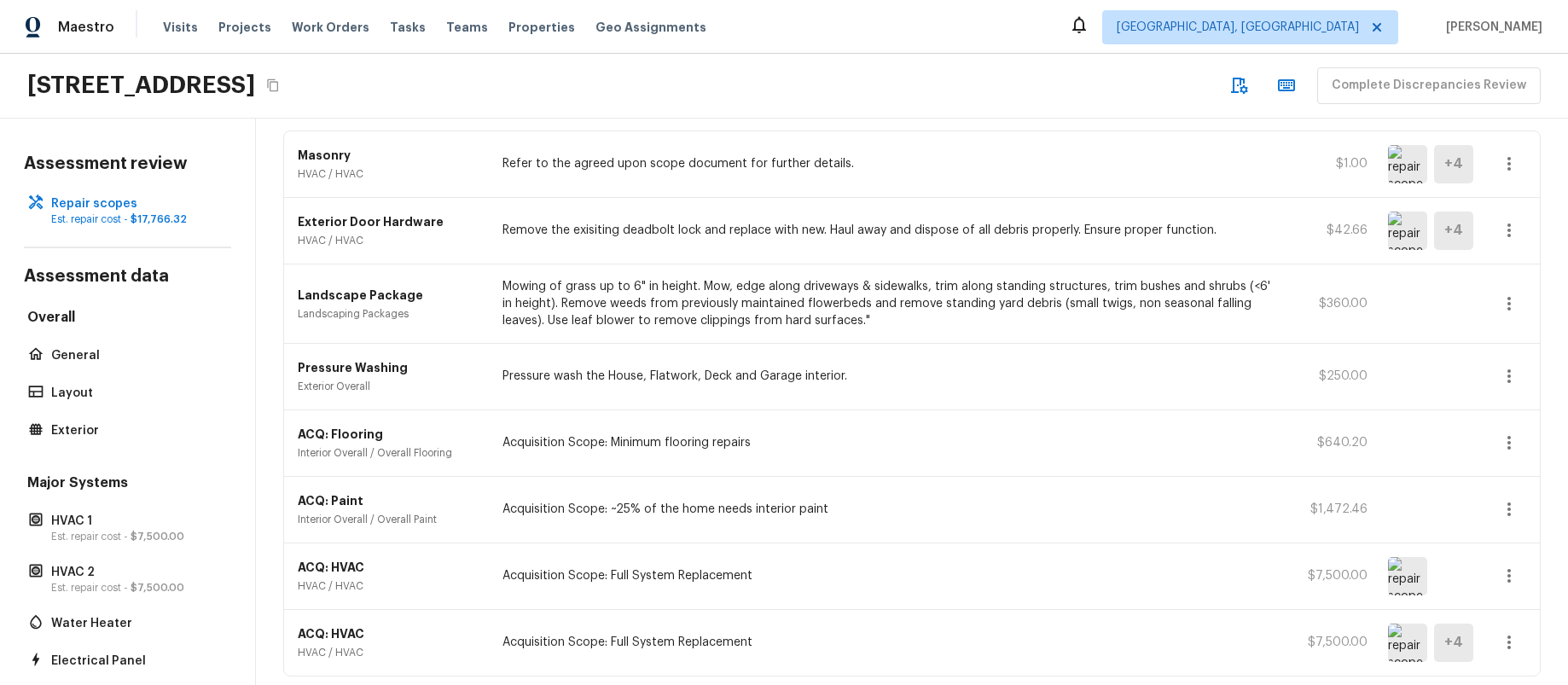
scroll to position [181, 0]
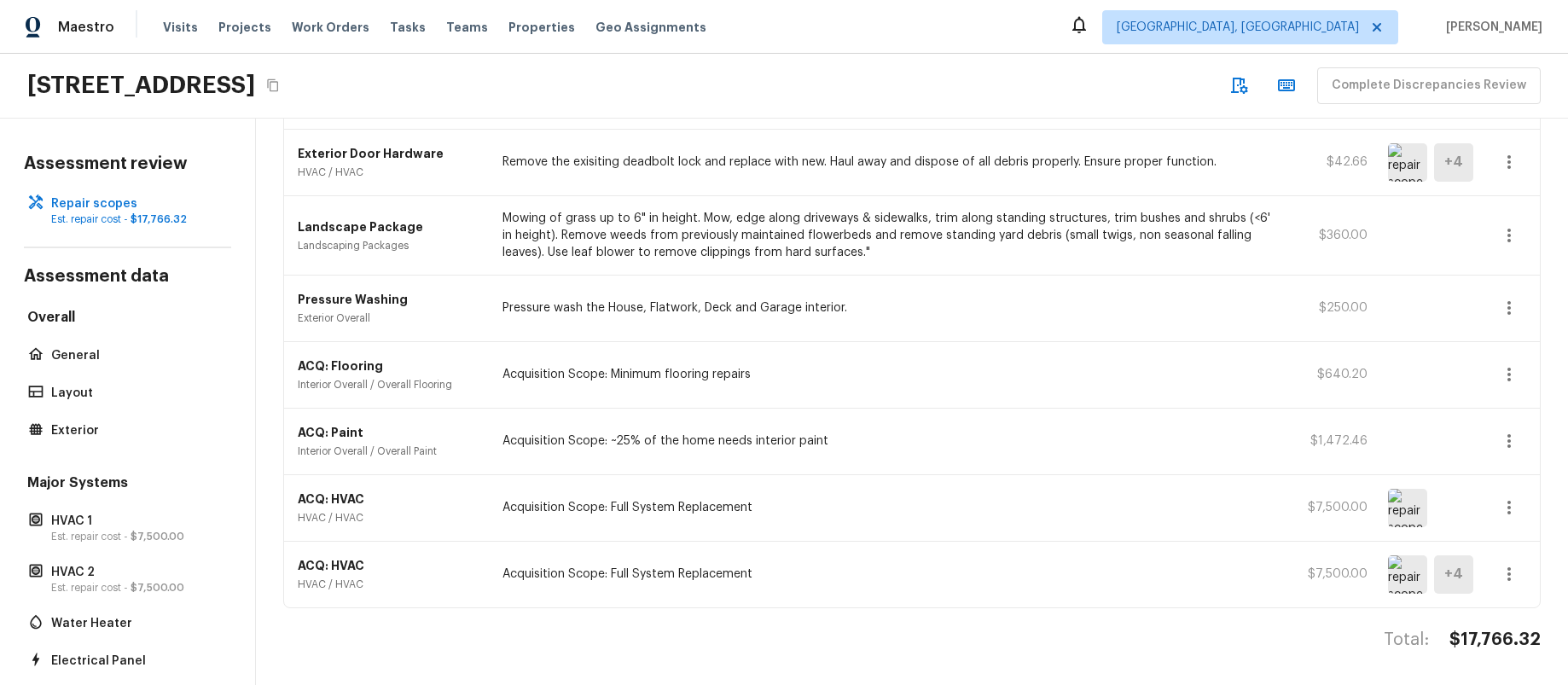
click at [1518, 573] on icon "button" at bounding box center [1509, 574] width 20 height 20
click at [1497, 591] on li "Edit" at bounding box center [1502, 587] width 111 height 51
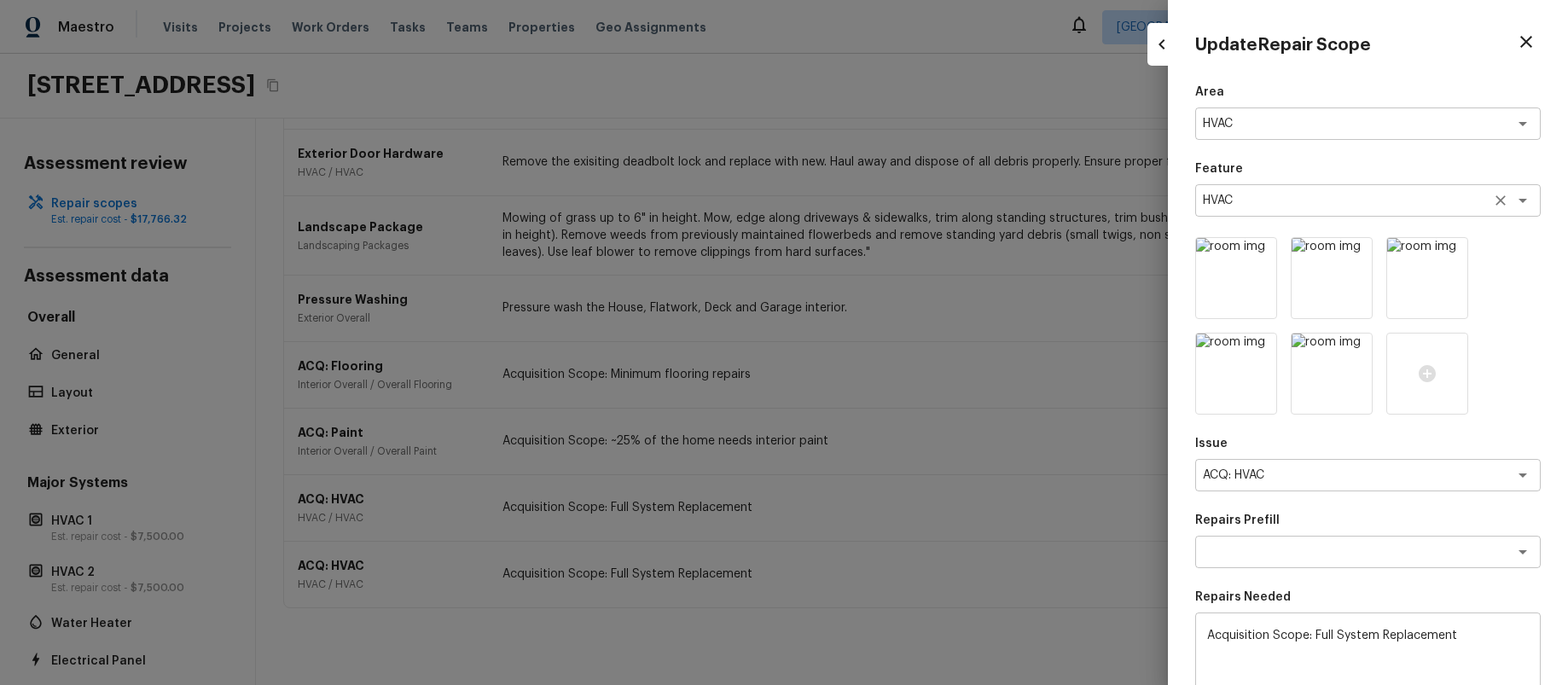
click at [1527, 201] on icon "Open" at bounding box center [1523, 200] width 20 height 20
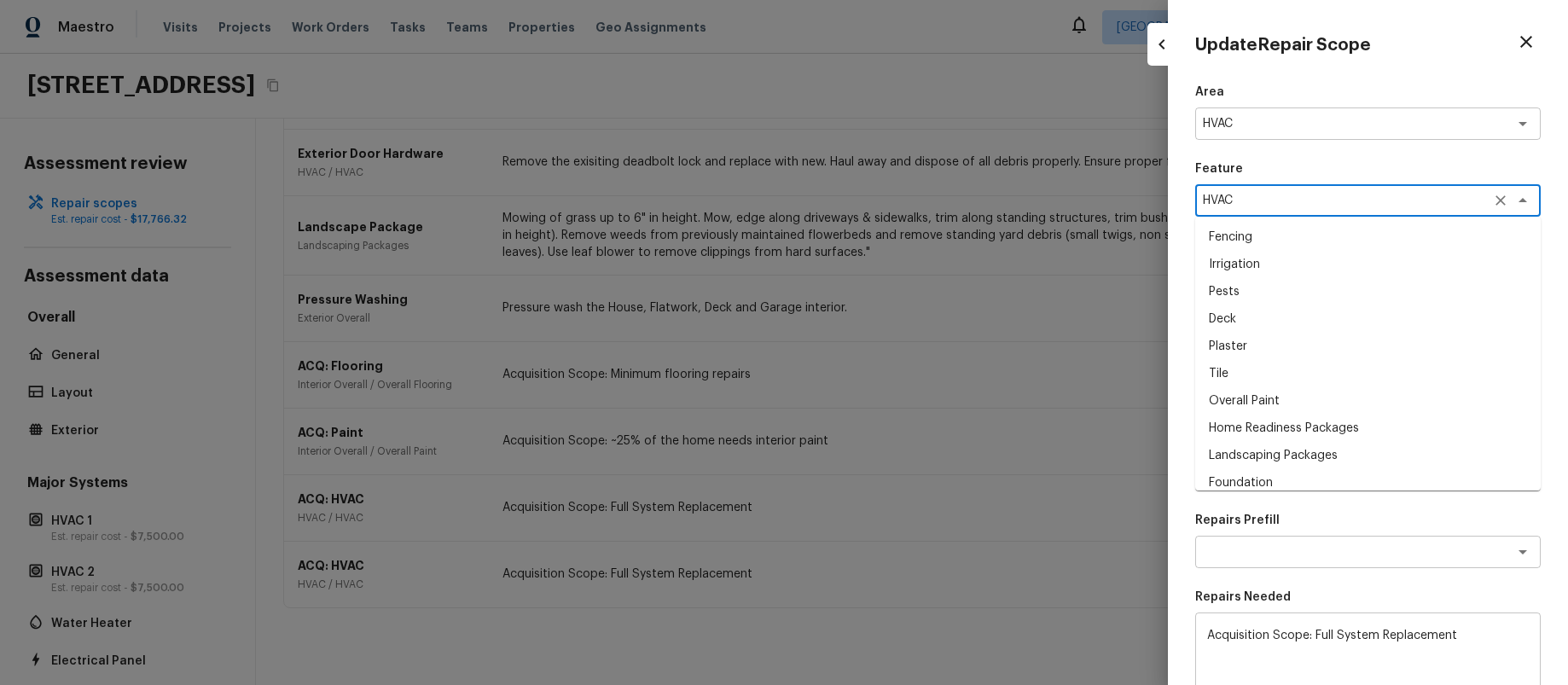
scroll to position [1644, 0]
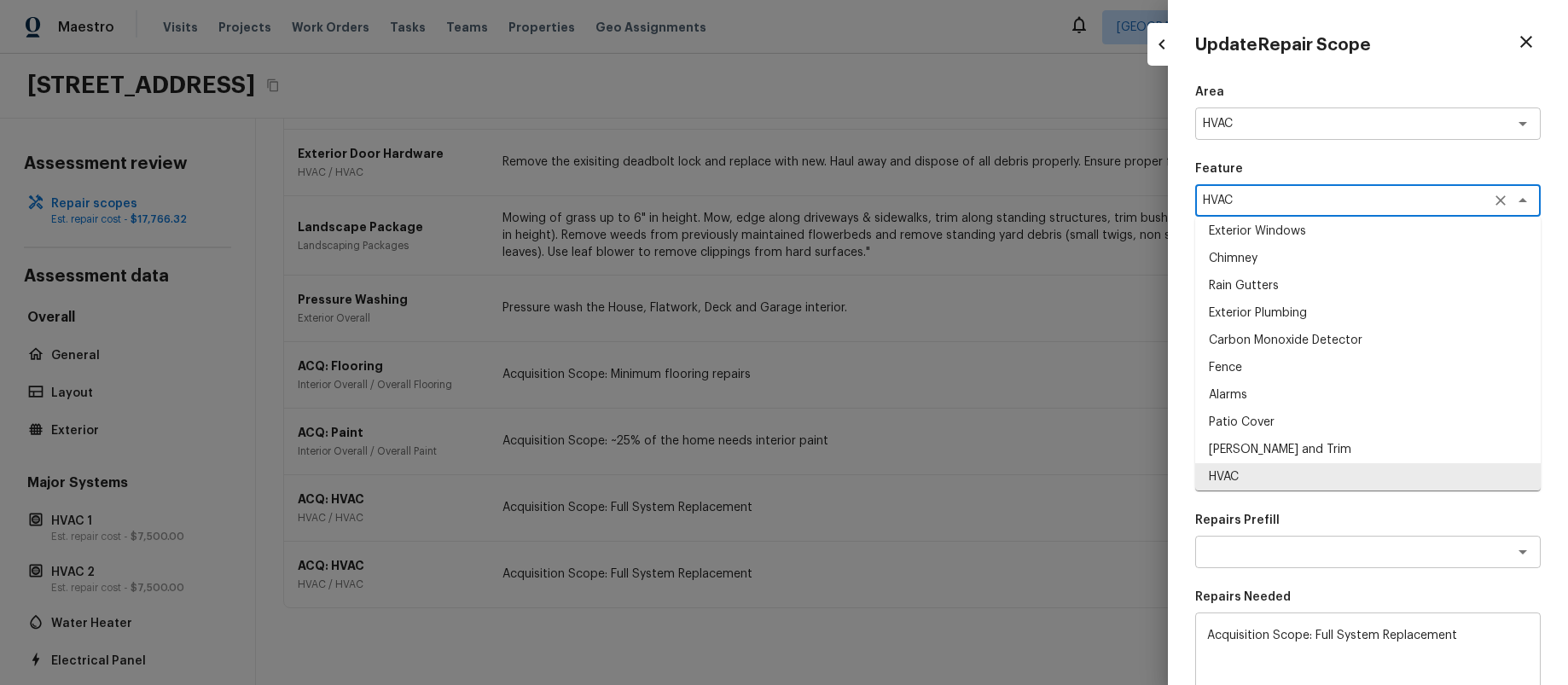
drag, startPoint x: 1527, startPoint y: 201, endPoint x: 1513, endPoint y: 145, distance: 58.2
click at [1527, 201] on icon "Close" at bounding box center [1523, 200] width 20 height 20
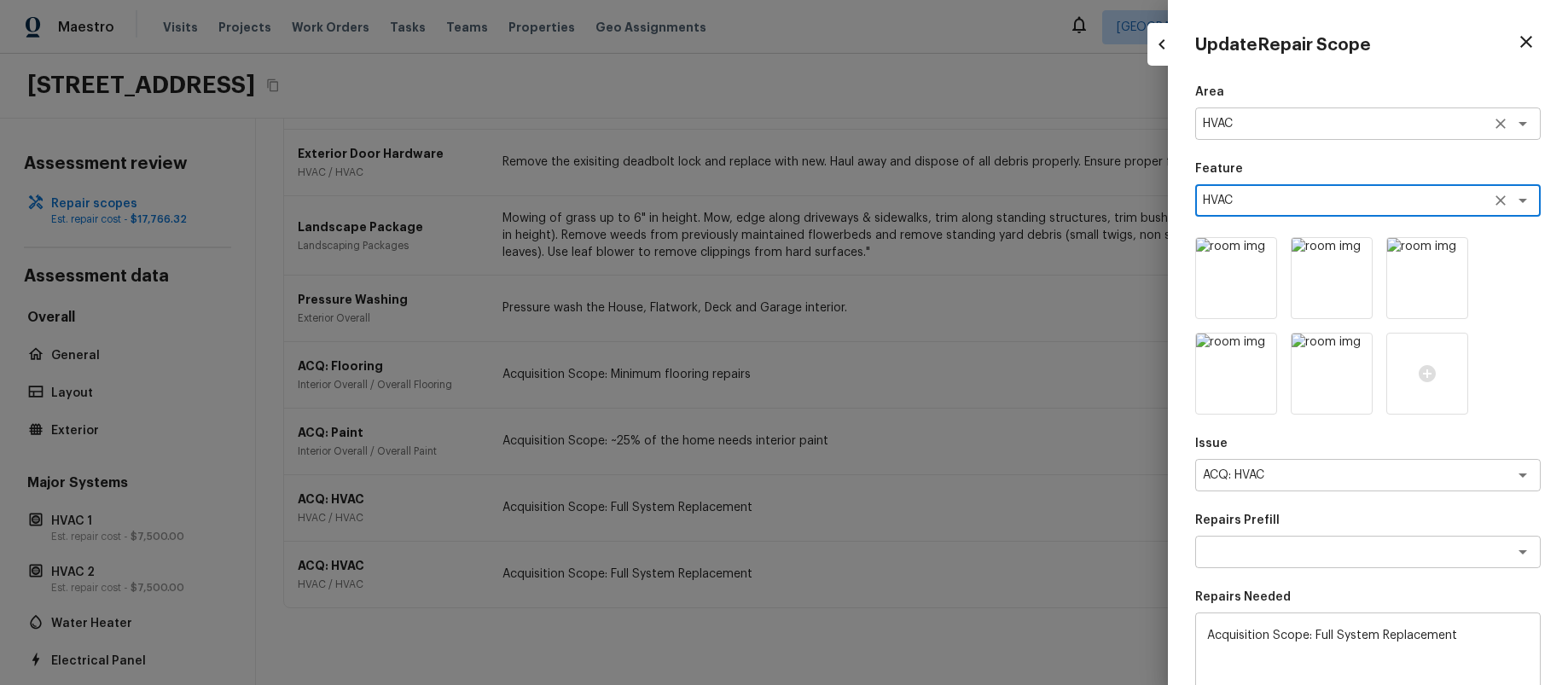
click at [1520, 121] on icon "Open" at bounding box center [1523, 123] width 20 height 20
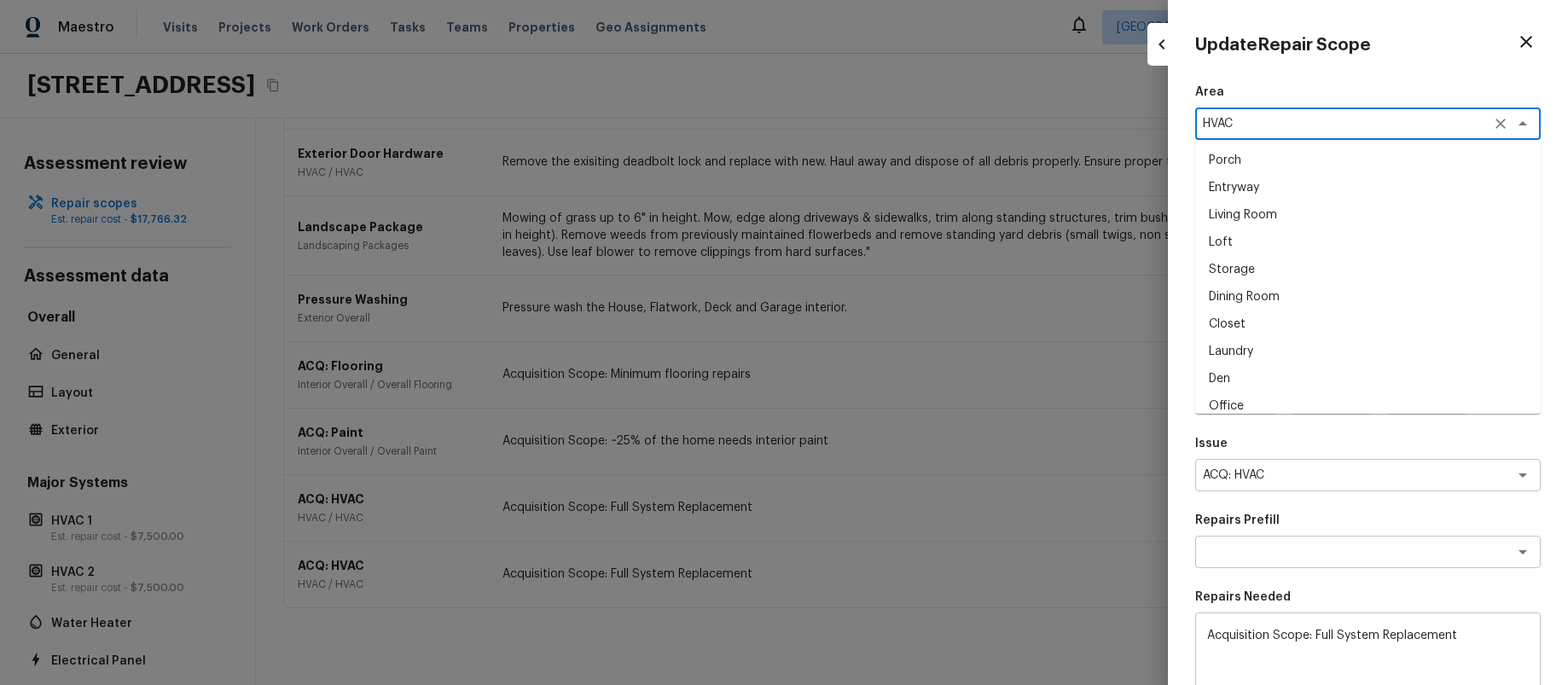
scroll to position [552, 0]
click at [1520, 121] on icon "Close" at bounding box center [1523, 123] width 20 height 20
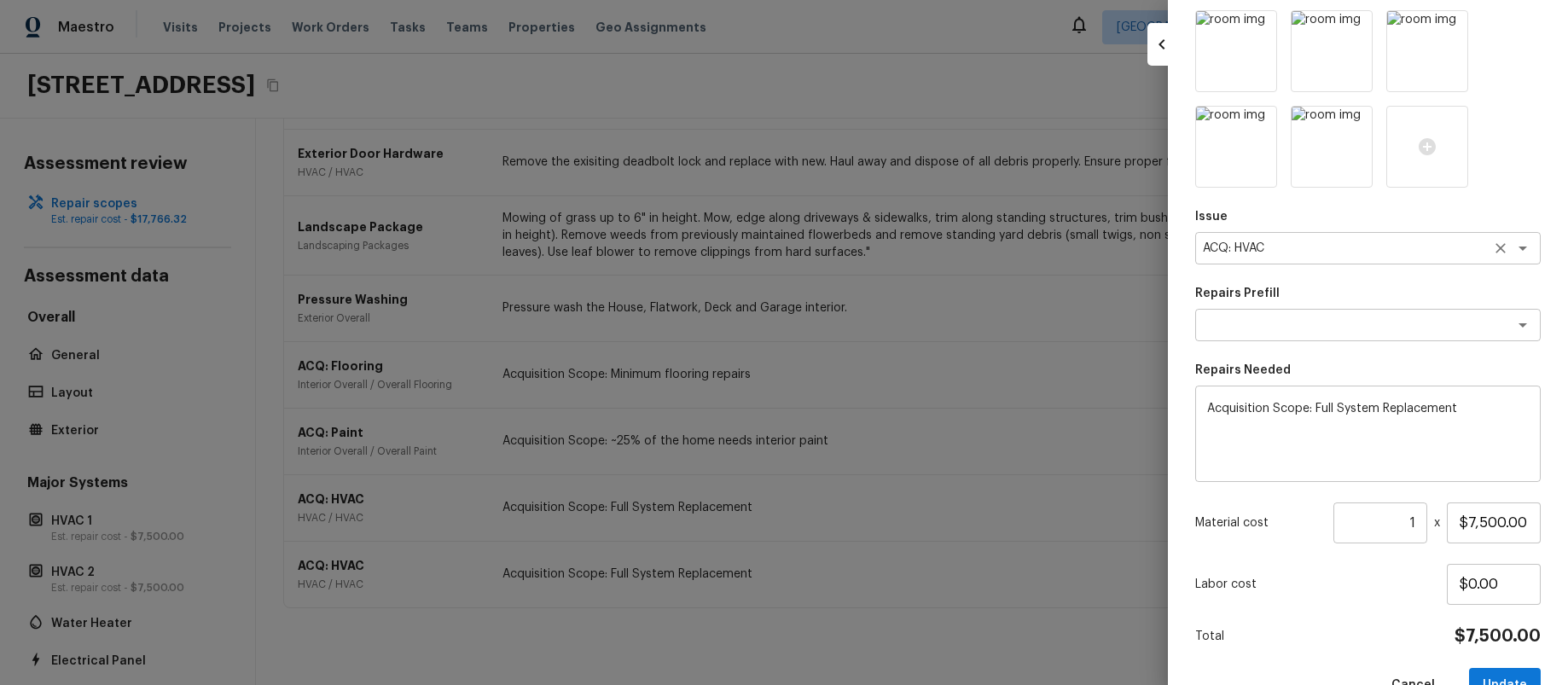
scroll to position [229, 0]
click at [447, 509] on div at bounding box center [784, 342] width 1568 height 685
type input "$0.00"
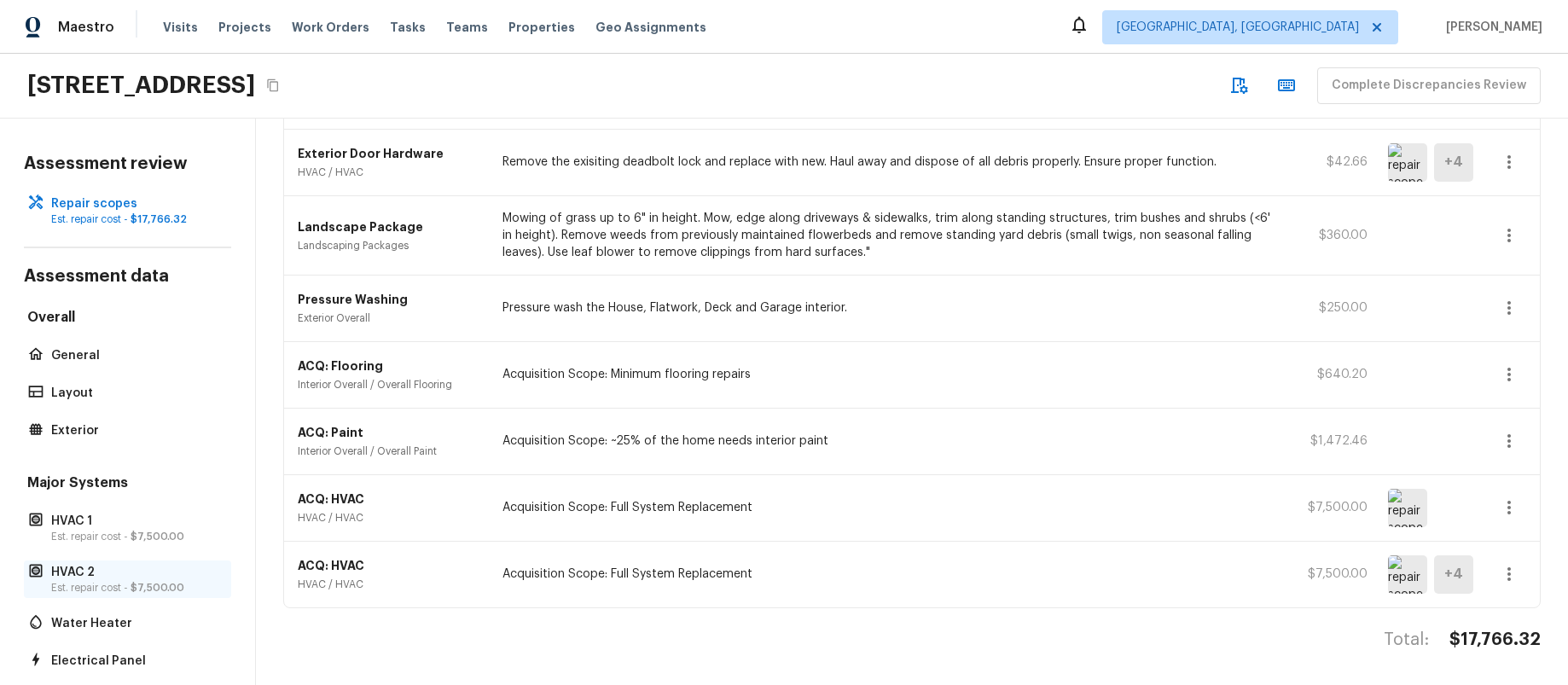
click at [123, 581] on p "Est. repair cost - $7,500.00" at bounding box center [136, 588] width 170 height 14
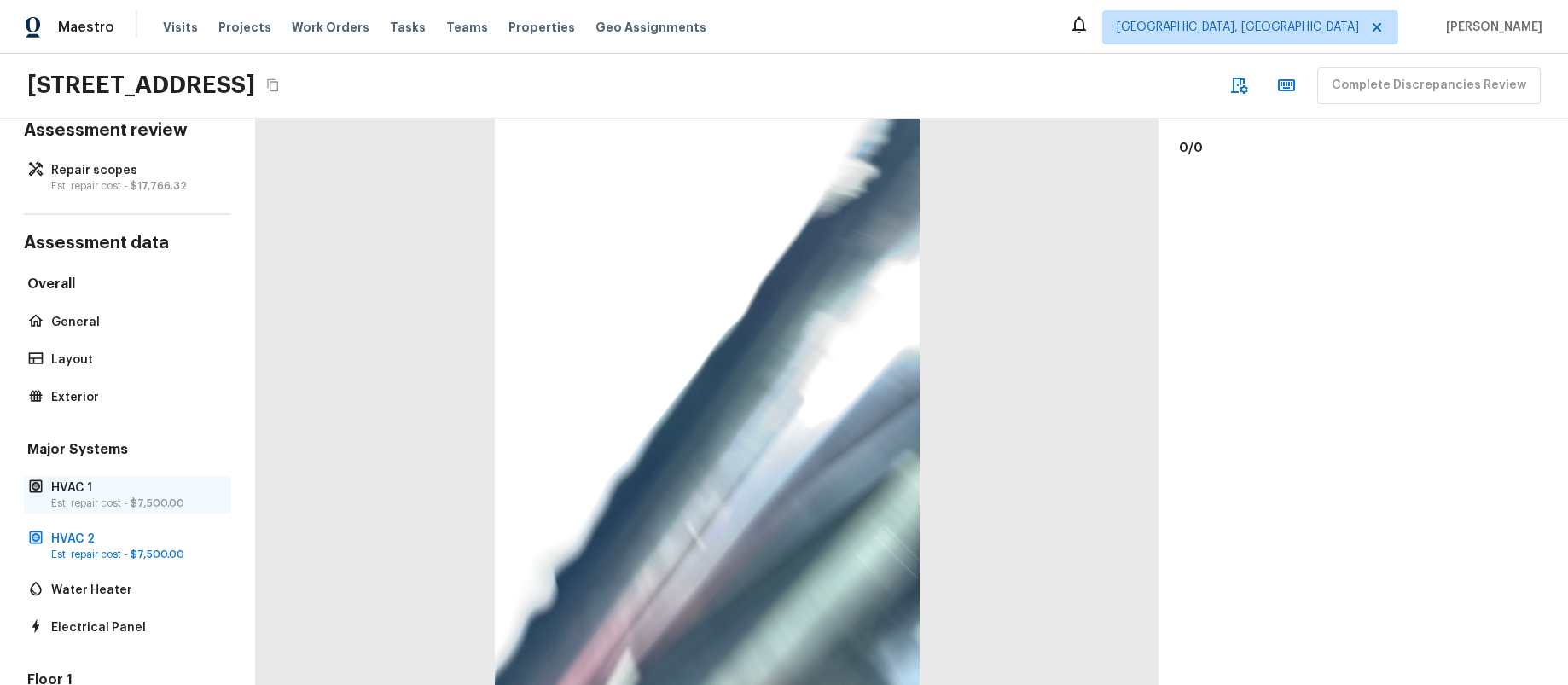
scroll to position [36, 0]
click at [129, 503] on p "Est. repair cost - $7,500.00" at bounding box center [136, 501] width 170 height 14
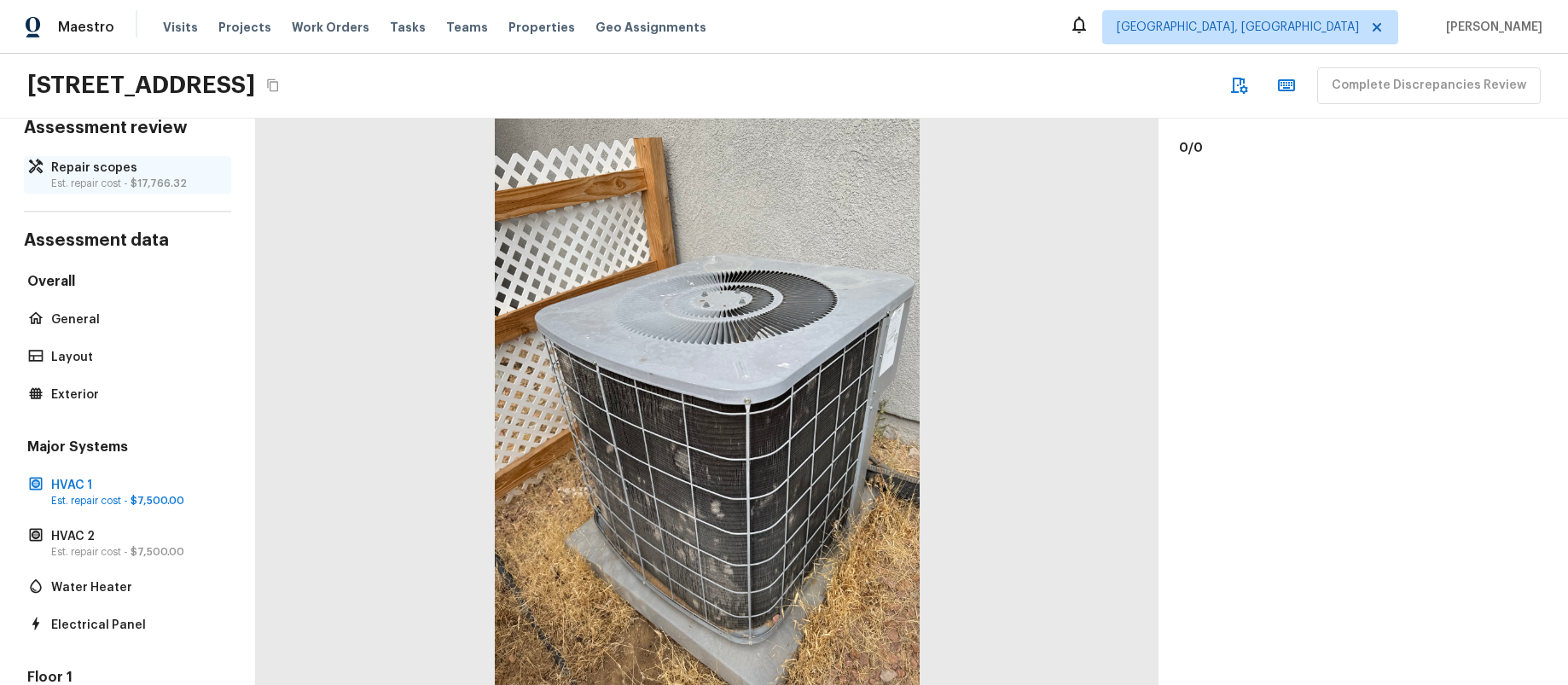
click at [173, 188] on span "$17,766.32" at bounding box center [159, 183] width 56 height 10
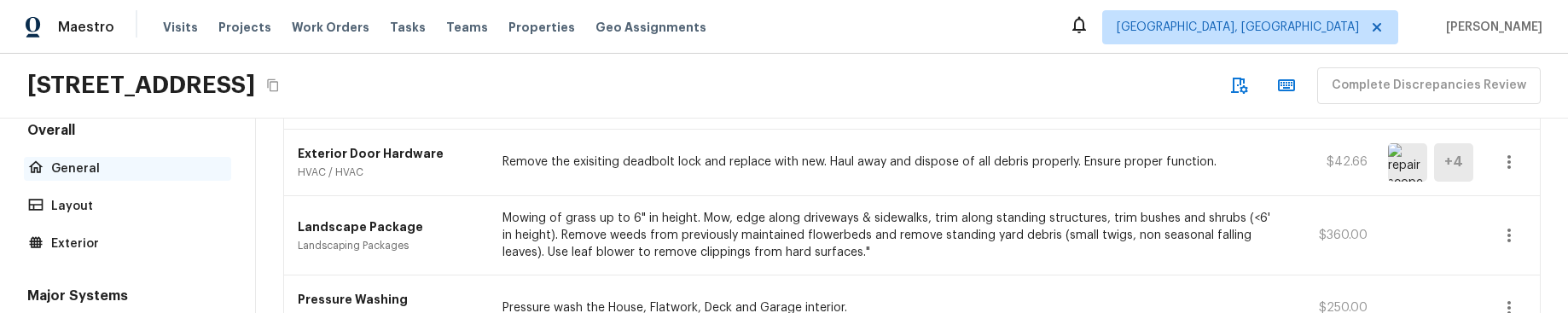
scroll to position [317, 0]
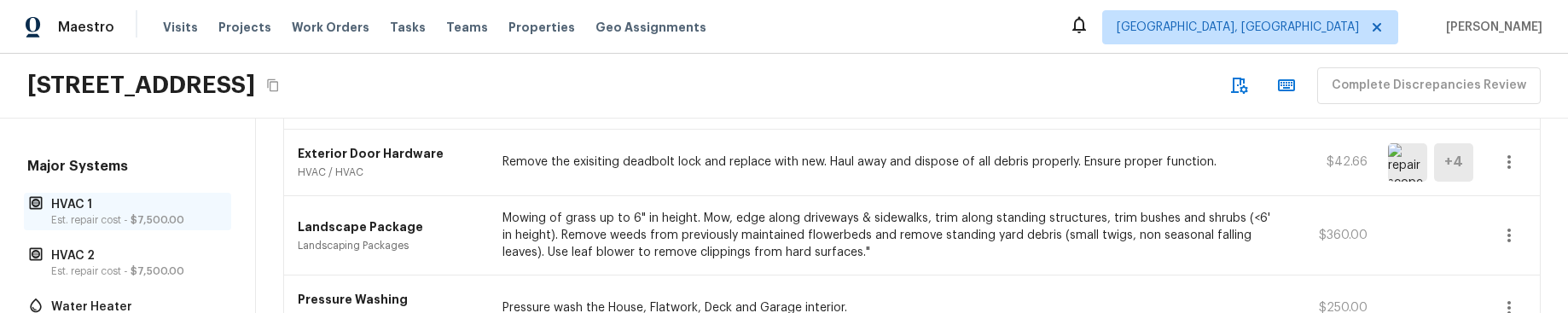
click at [166, 218] on span "$7,500.00" at bounding box center [158, 220] width 54 height 10
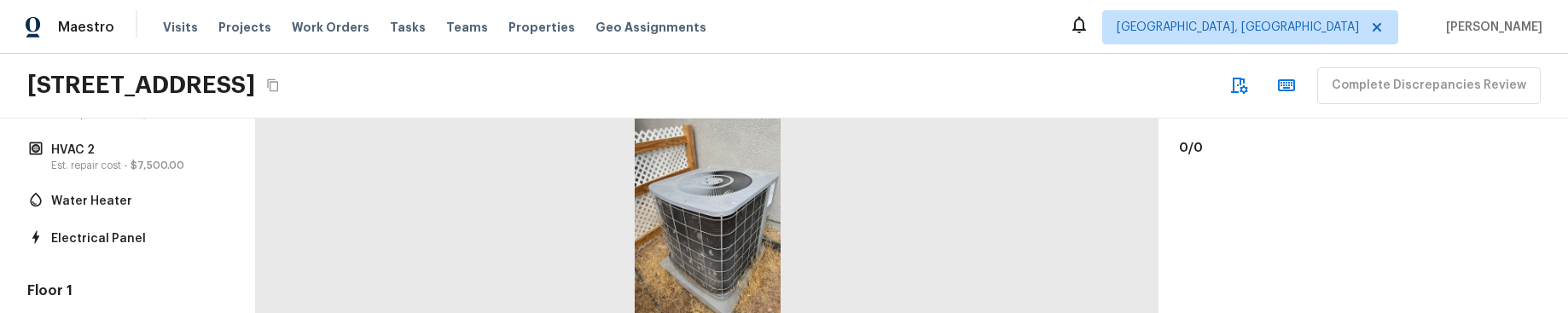
scroll to position [335, 0]
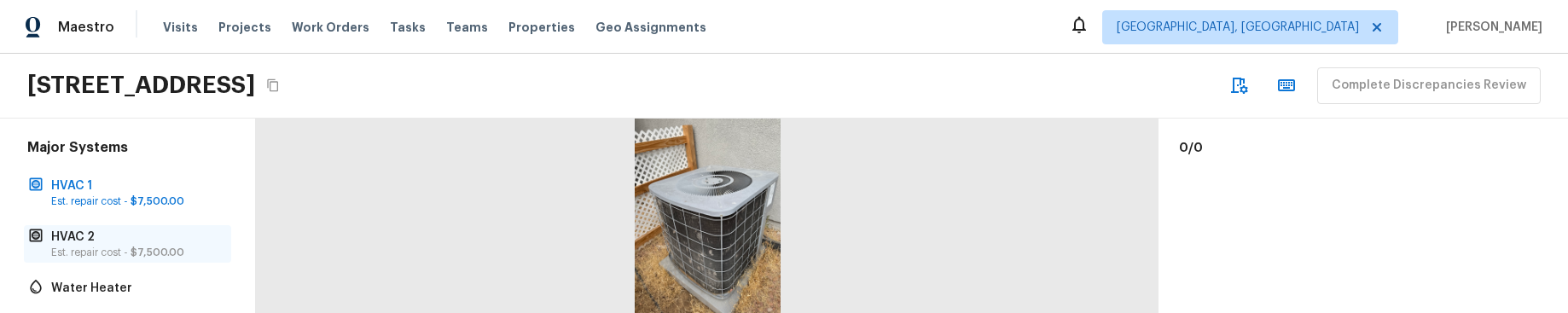
click at [125, 258] on p "Est. repair cost - $7,500.00" at bounding box center [136, 253] width 170 height 14
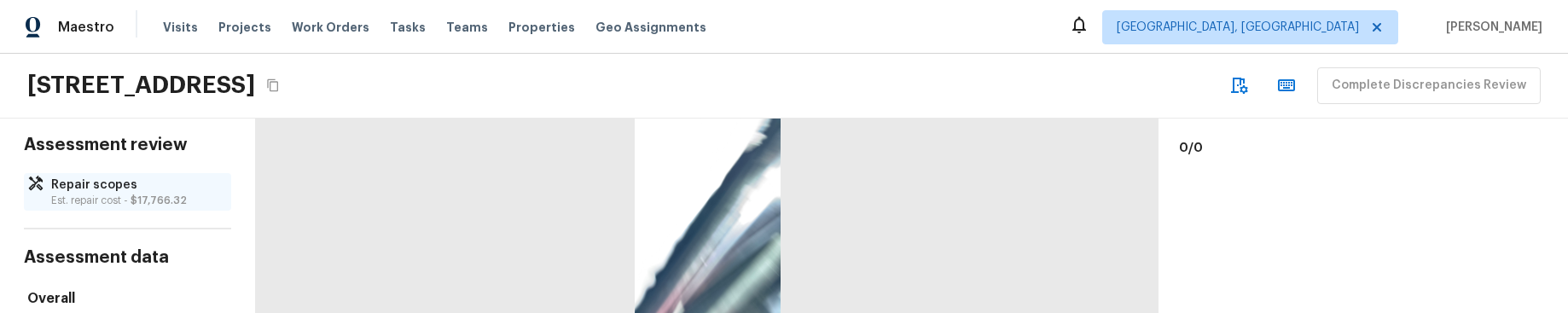
scroll to position [0, 0]
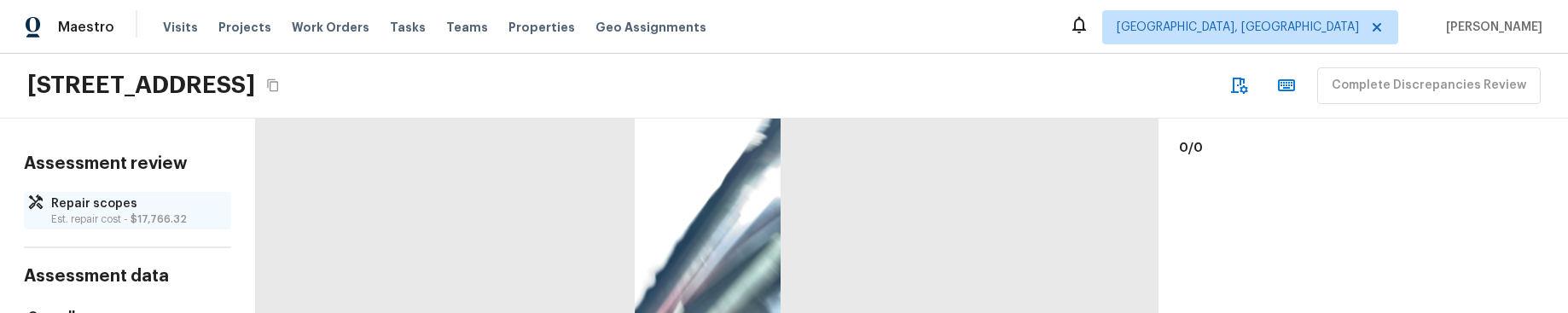
click at [108, 208] on p "Repair scopes" at bounding box center [136, 203] width 170 height 17
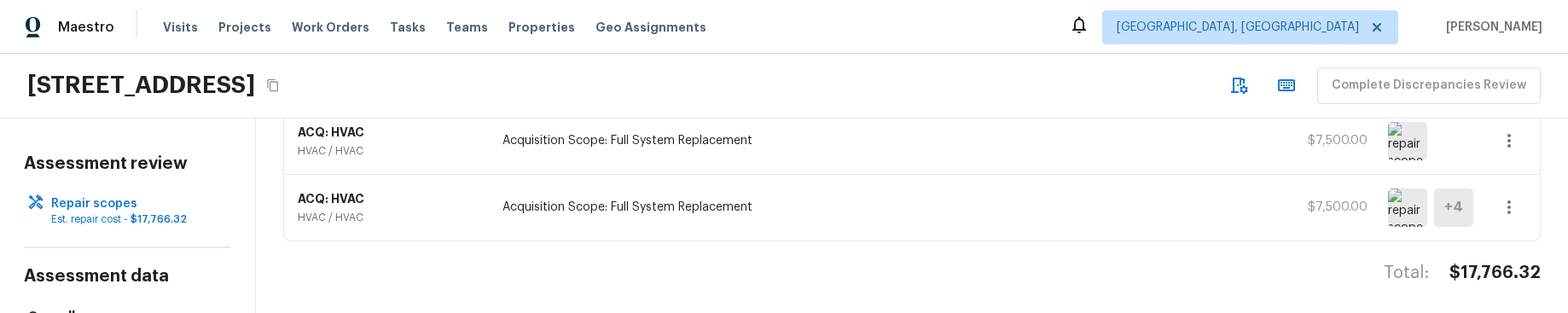
scroll to position [553, 0]
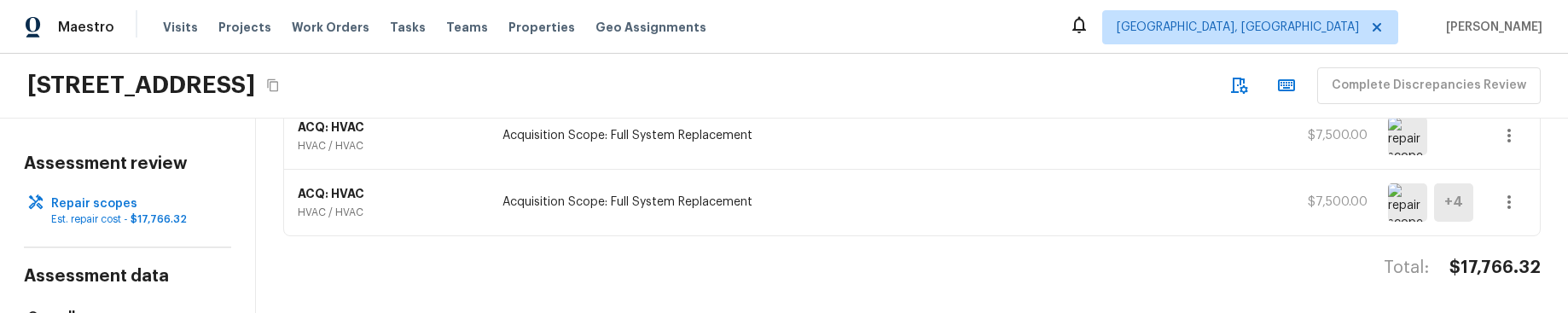
click at [1514, 207] on icon "button" at bounding box center [1509, 202] width 20 height 20
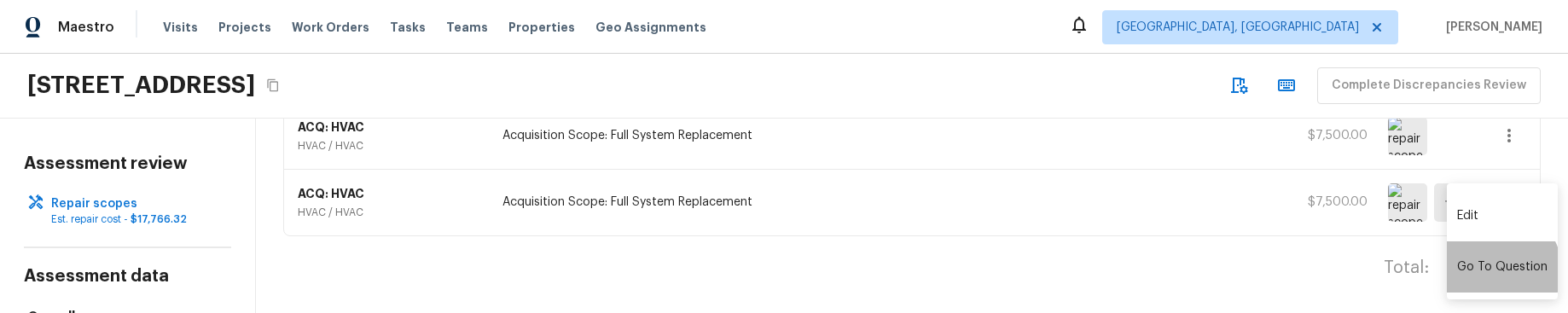
click at [1501, 270] on li "Go To Question" at bounding box center [1502, 266] width 111 height 51
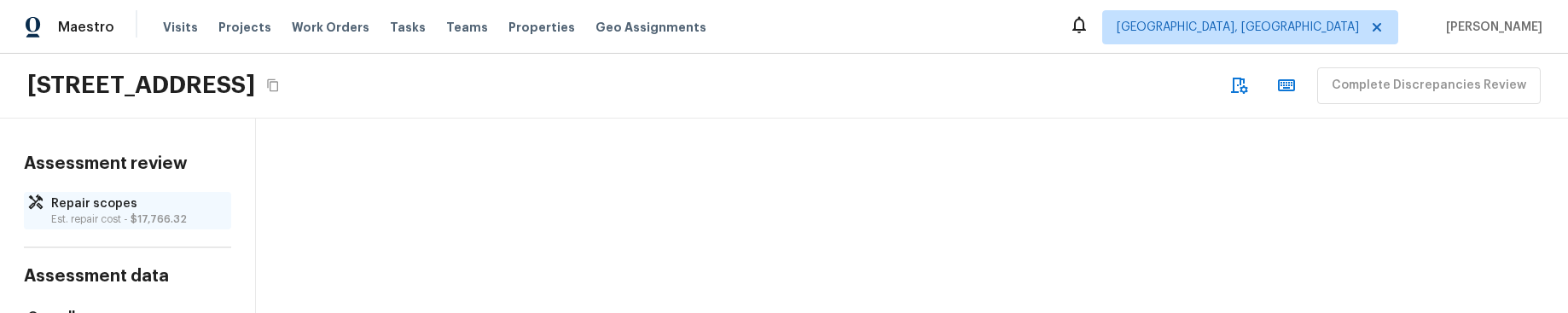
drag, startPoint x: 74, startPoint y: 202, endPoint x: 192, endPoint y: 198, distance: 117.8
click at [74, 202] on p "Repair scopes" at bounding box center [136, 203] width 170 height 17
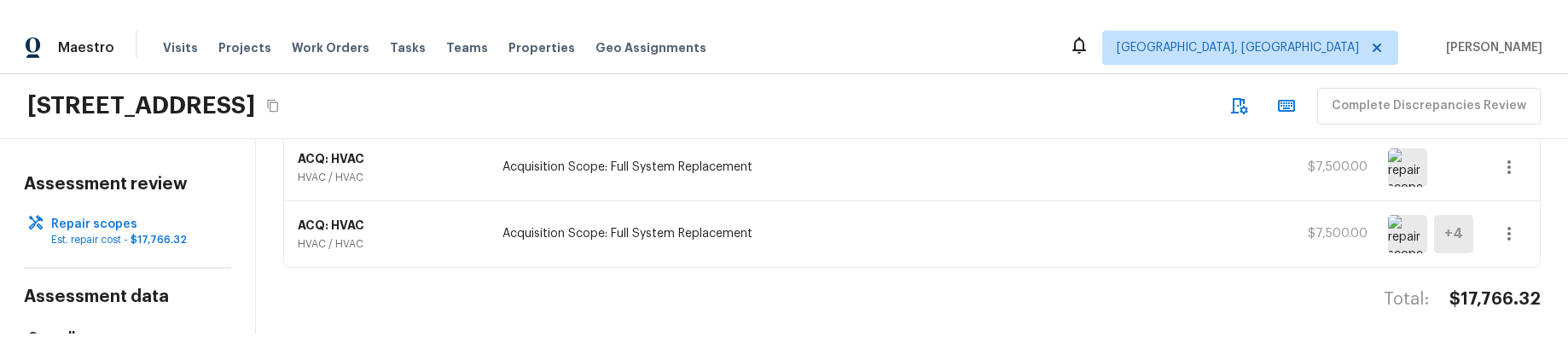
scroll to position [553, 0]
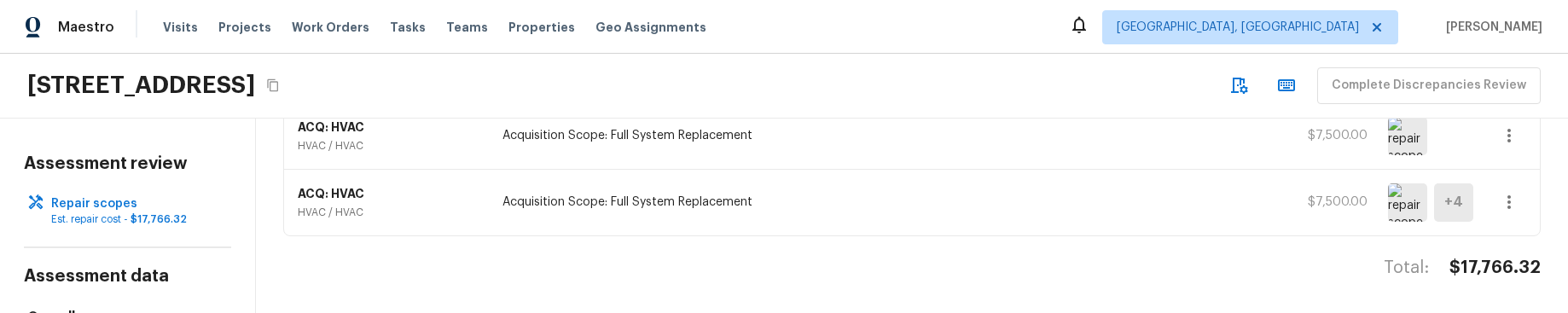
click at [1512, 205] on icon "button" at bounding box center [1509, 202] width 20 height 20
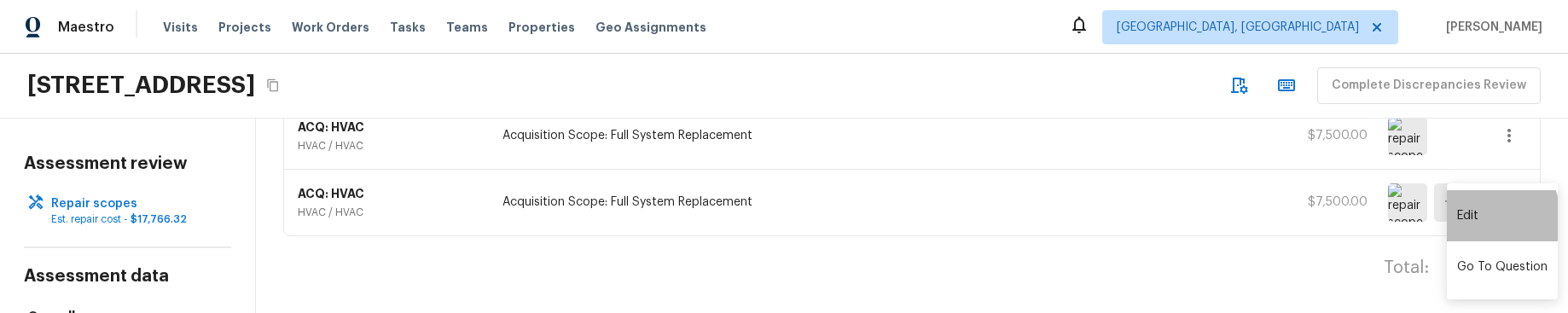
click at [1471, 218] on li "Edit" at bounding box center [1502, 215] width 111 height 51
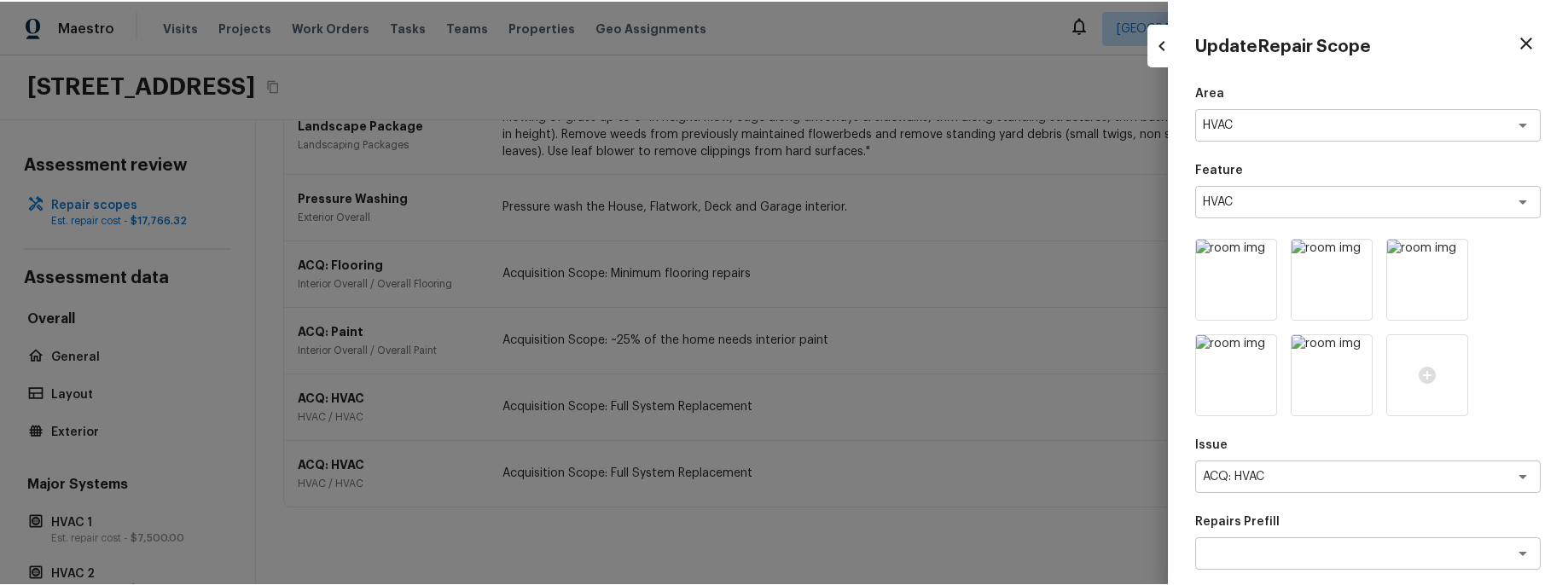
scroll to position [281, 0]
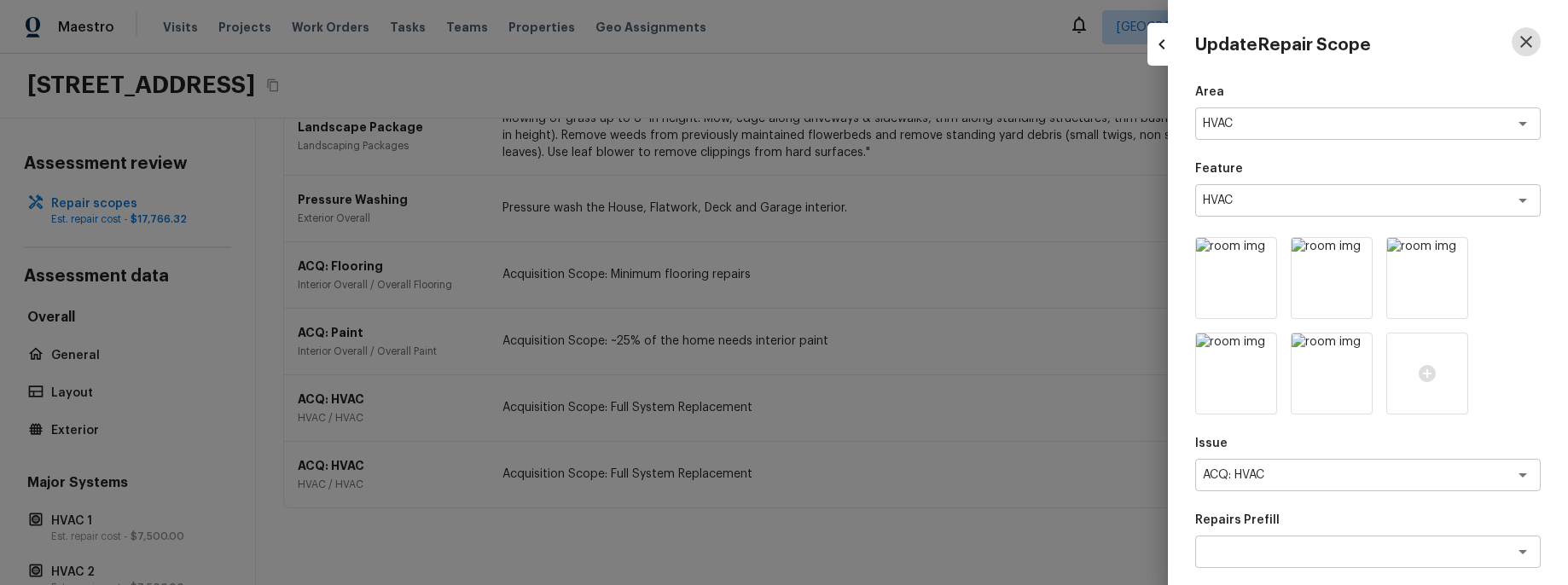
click at [1528, 40] on icon "button" at bounding box center [1526, 42] width 12 height 12
type input "$0.00"
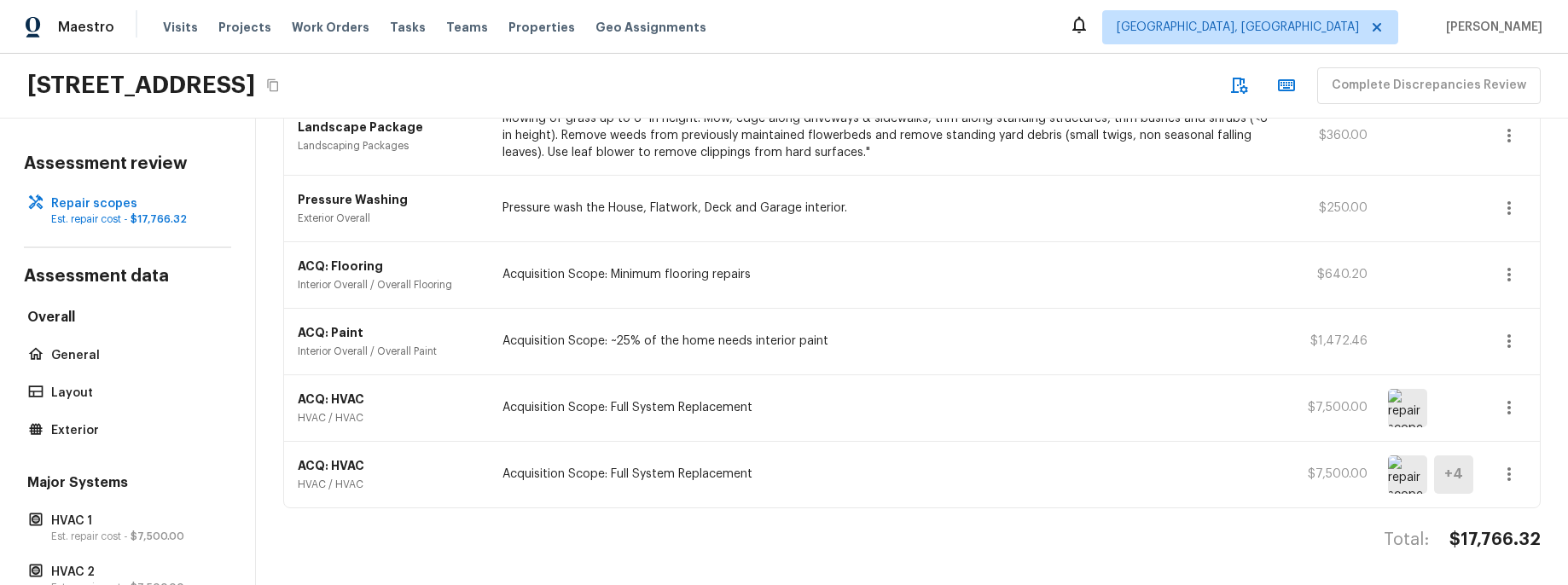
click at [857, 75] on div "4614 Still Meadow Ln, Lancaster, CA 93536 Complete Discrepancies Review" at bounding box center [784, 86] width 1568 height 65
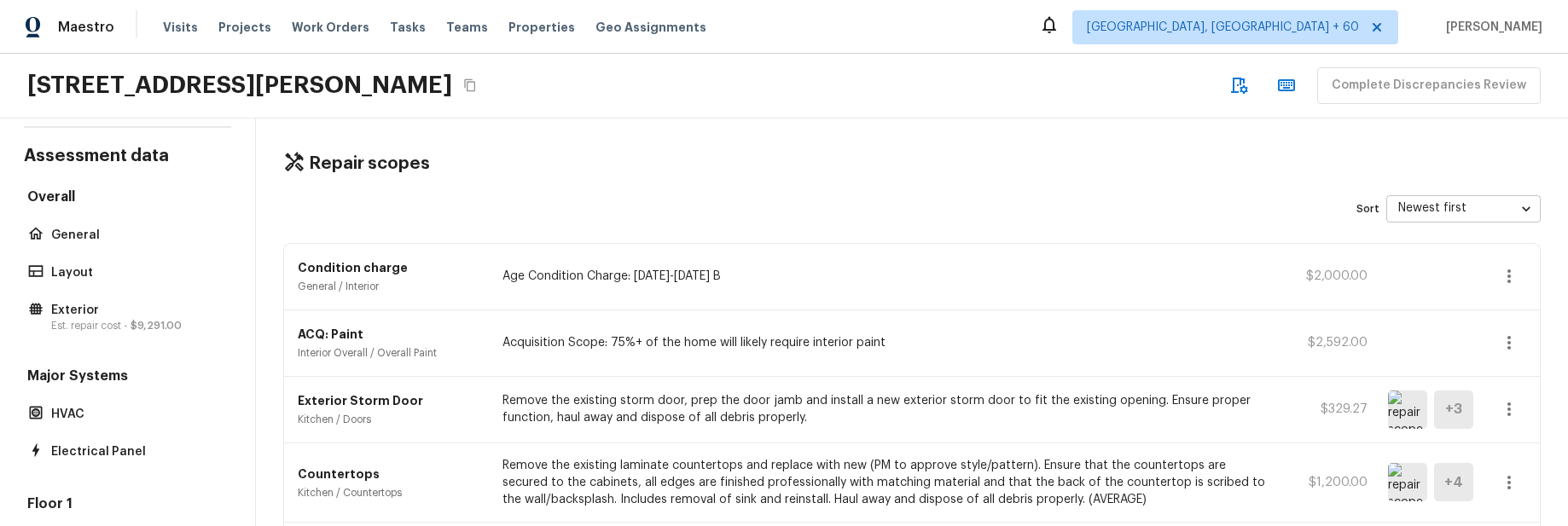
scroll to position [166, 0]
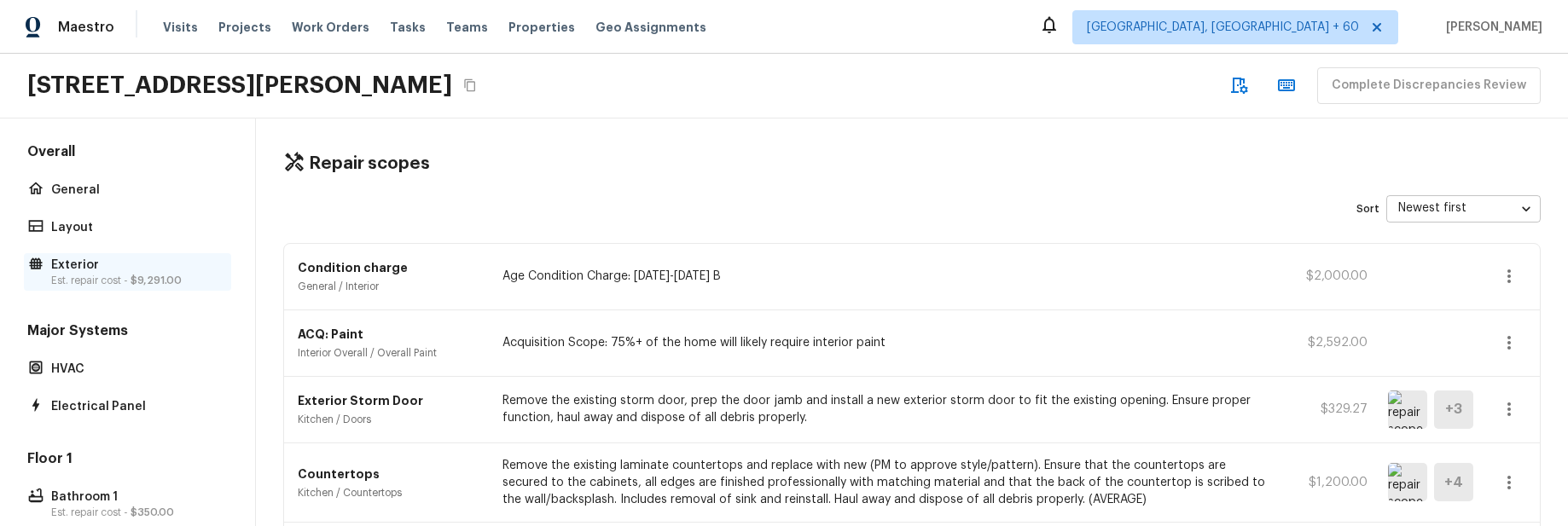
click at [148, 290] on div "Exterior Est. repair cost - $9,291.00" at bounding box center [127, 272] width 207 height 38
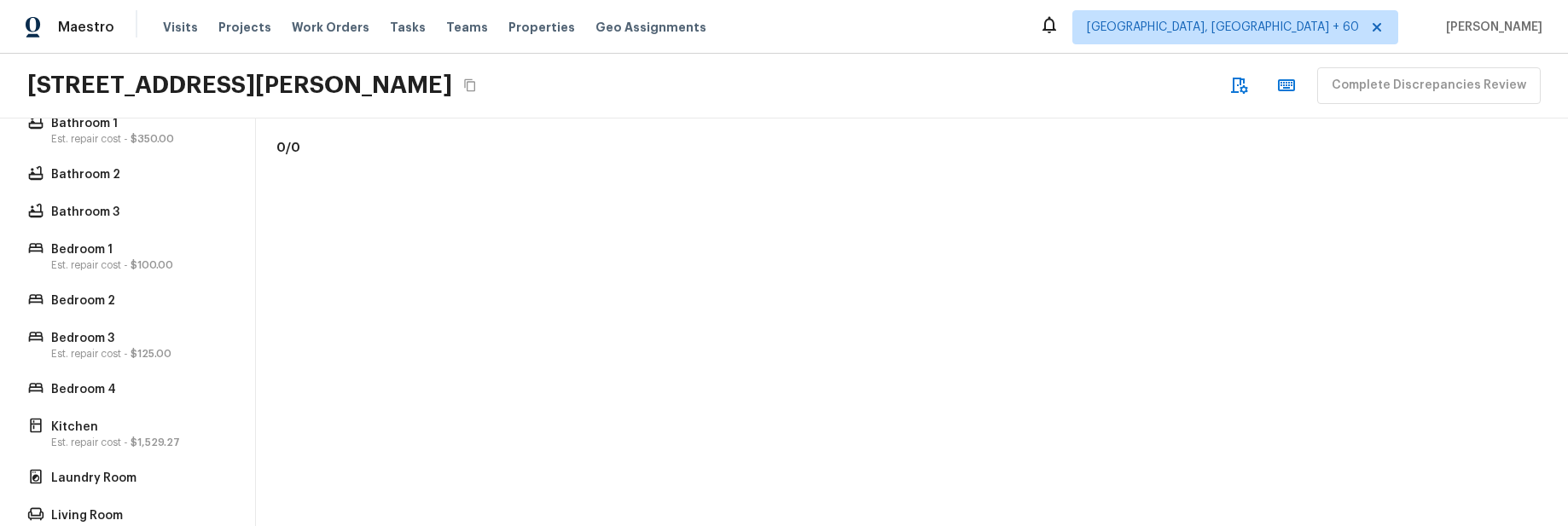
scroll to position [543, 0]
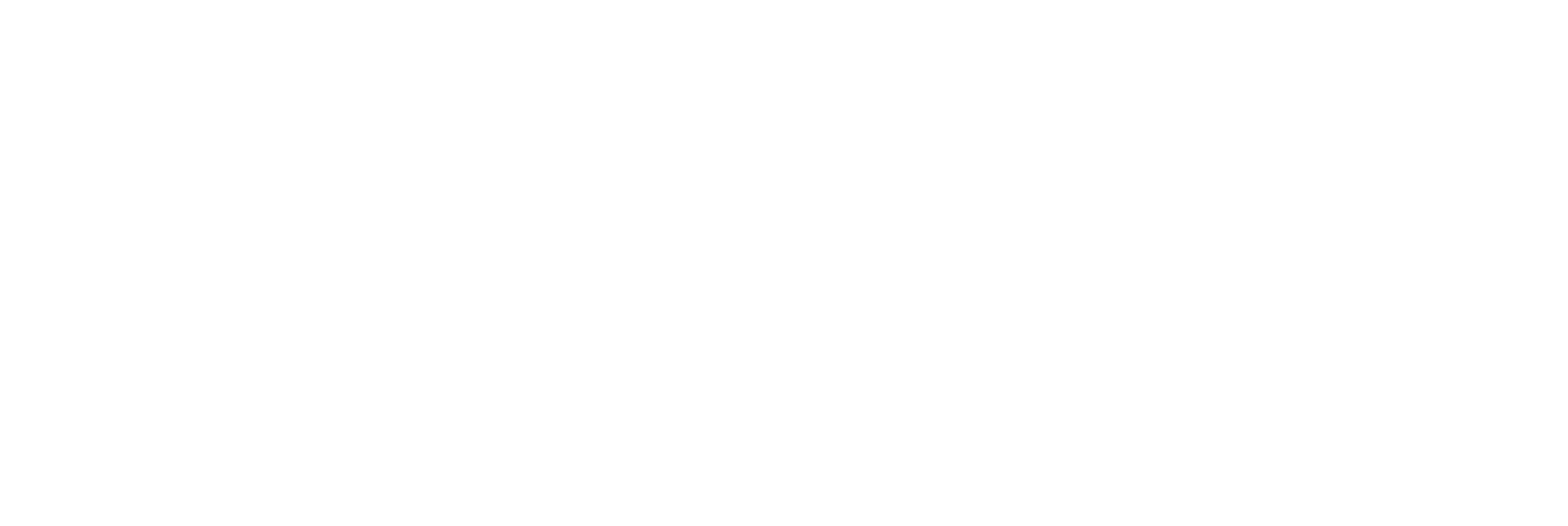
click at [333, 7] on html at bounding box center [784, 3] width 1568 height 7
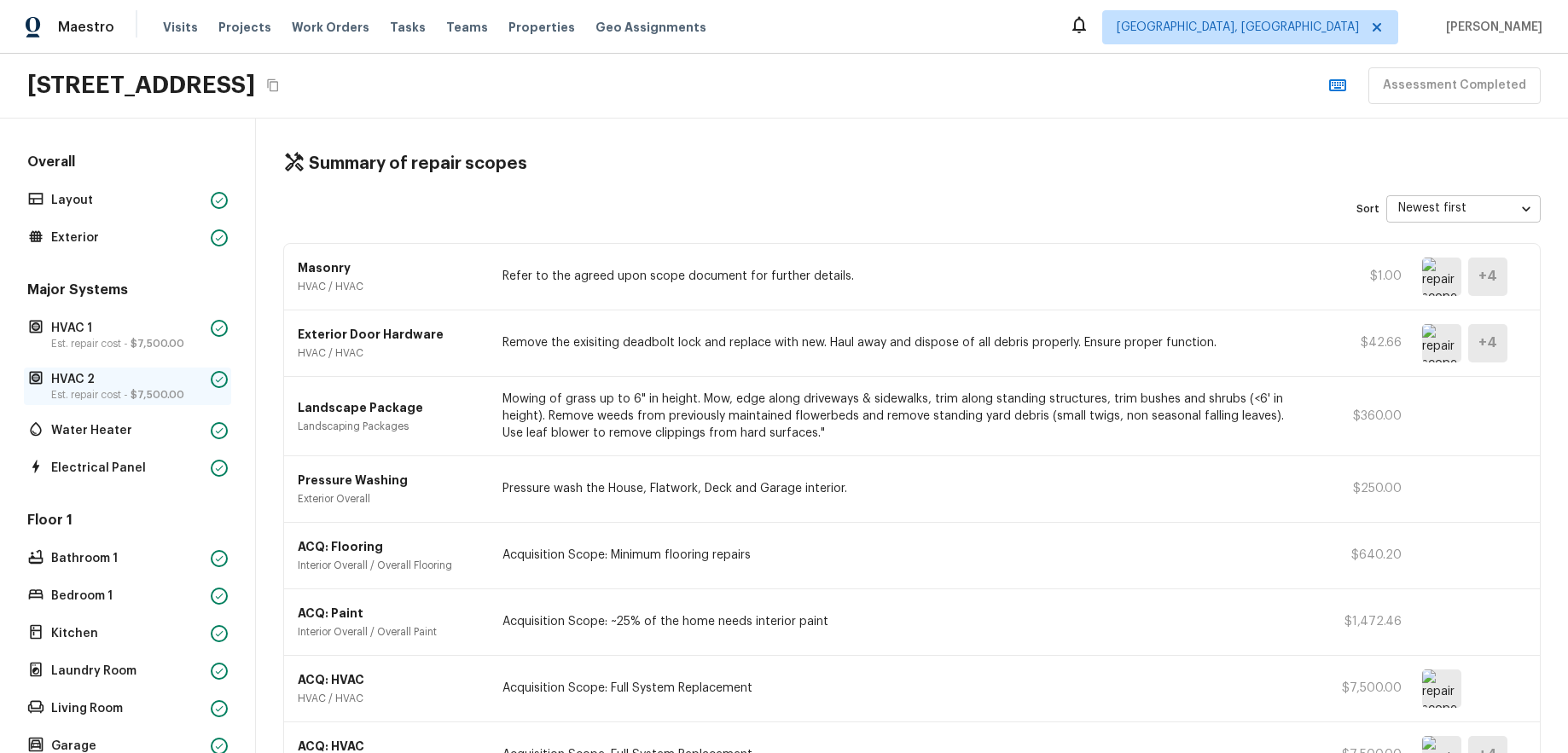
click at [154, 388] on p "Est. repair cost - $7,500.00" at bounding box center [127, 395] width 153 height 14
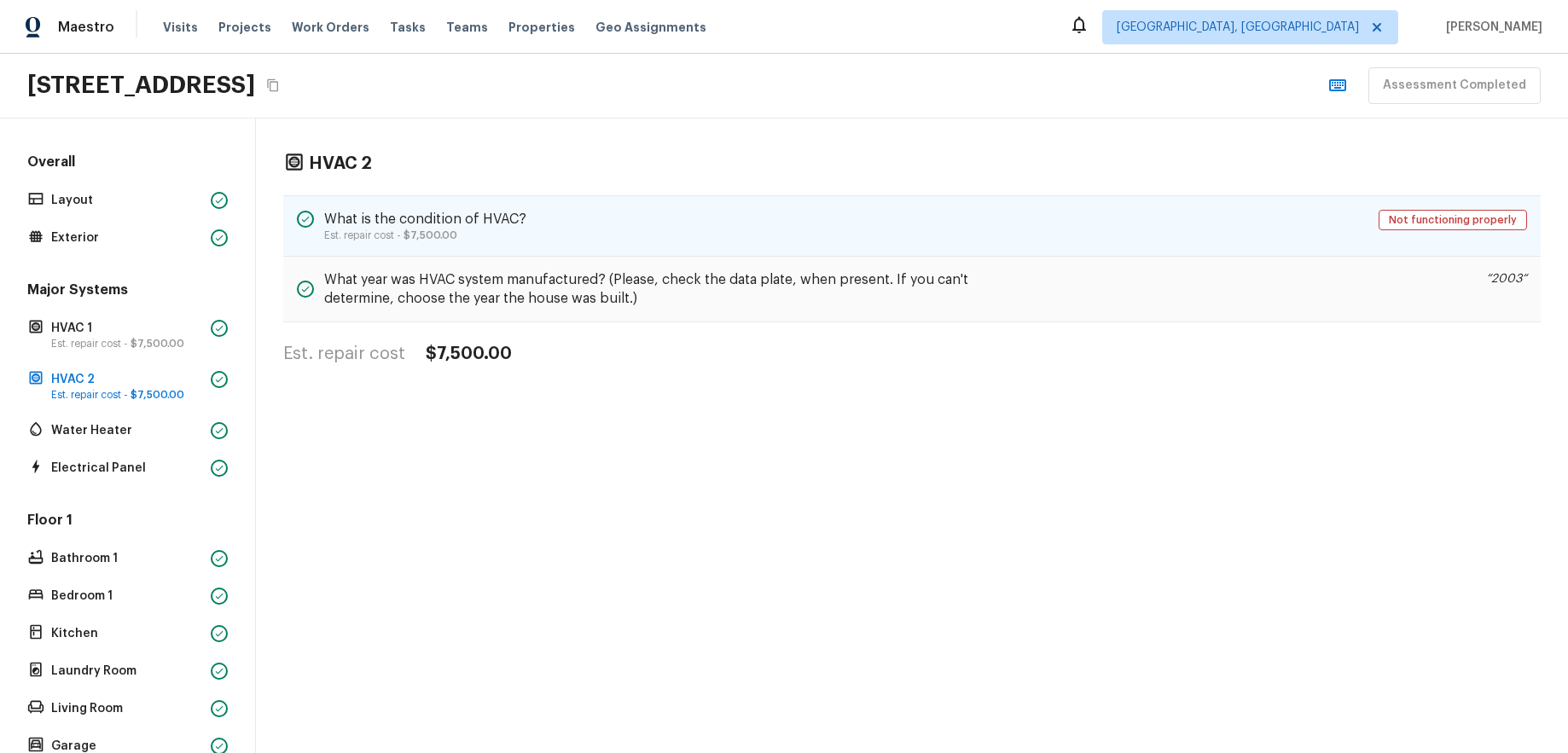
click at [983, 223] on div "What is the condition of HVAC? Est. repair cost - $7,500.00 Not functioning pro…" at bounding box center [912, 225] width 1258 height 61
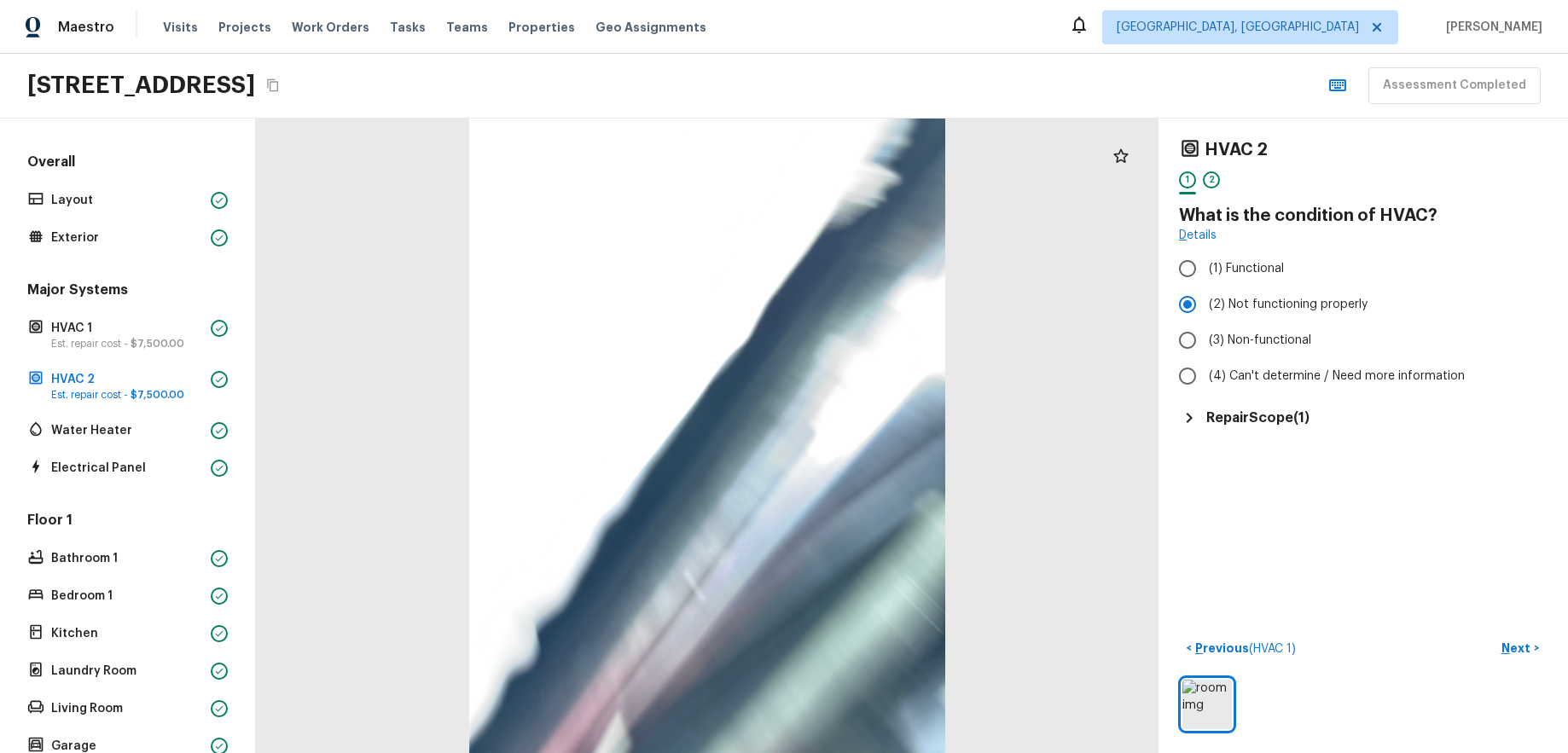
click at [1232, 410] on h5 "Repair Scope ( 1 )" at bounding box center [1257, 418] width 103 height 19
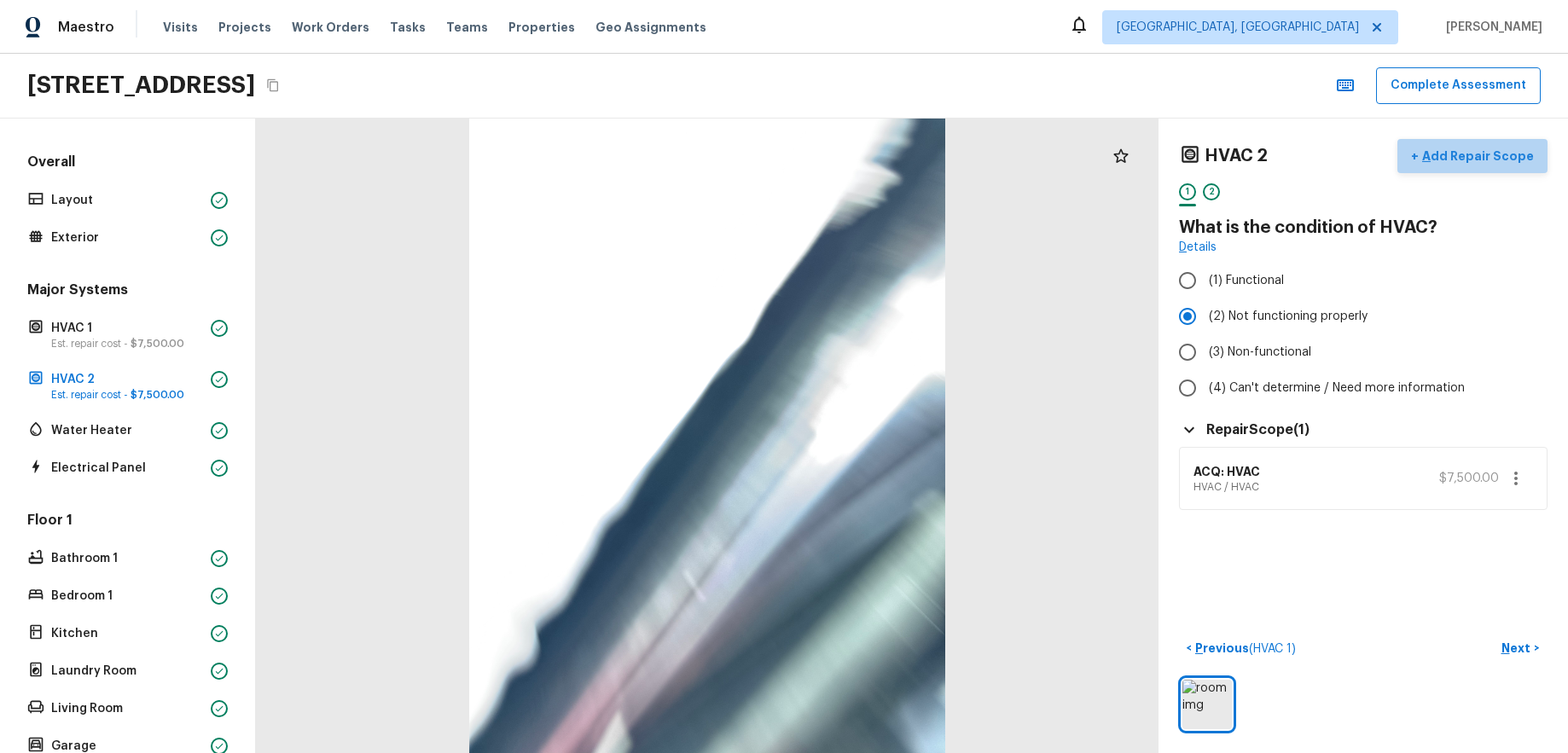
click at [1487, 160] on p "Add Repair Scope" at bounding box center [1476, 156] width 115 height 17
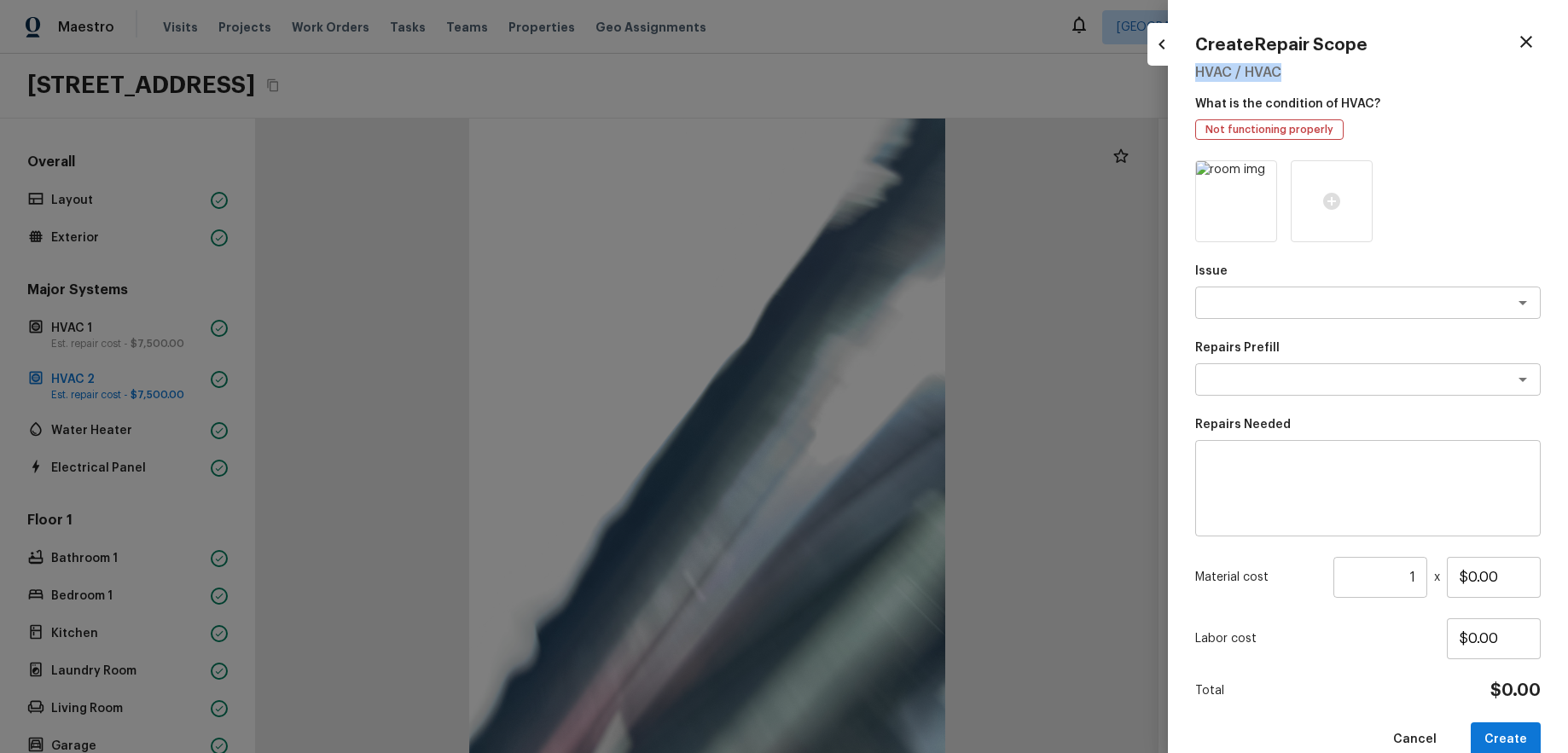
drag, startPoint x: 1196, startPoint y: 66, endPoint x: 1315, endPoint y: 65, distance: 118.6
click at [1315, 65] on h5 "HVAC / HVAC" at bounding box center [1368, 72] width 346 height 19
click at [1526, 44] on icon "button" at bounding box center [1526, 42] width 20 height 20
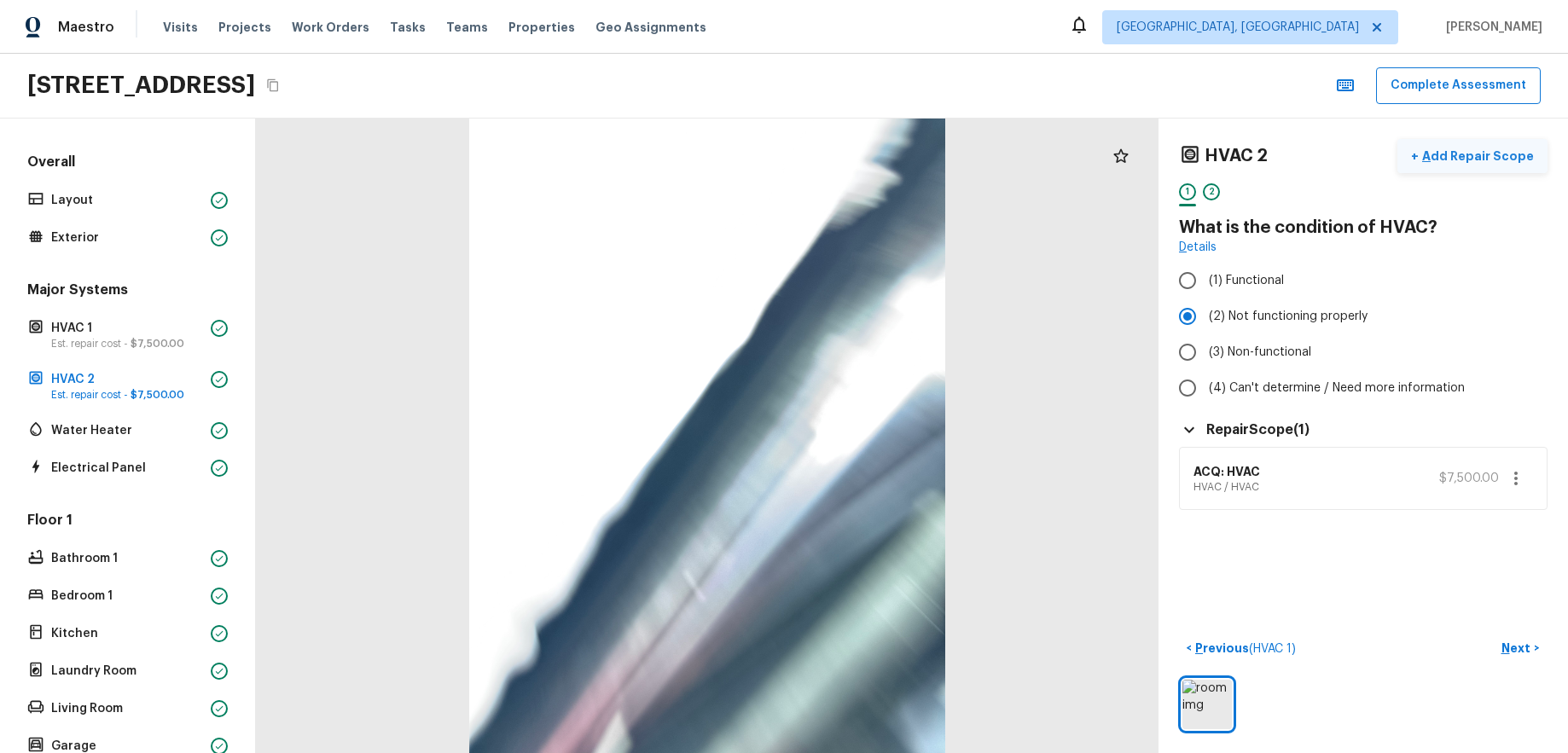
click at [1508, 155] on p "Add Repair Scope" at bounding box center [1476, 156] width 115 height 17
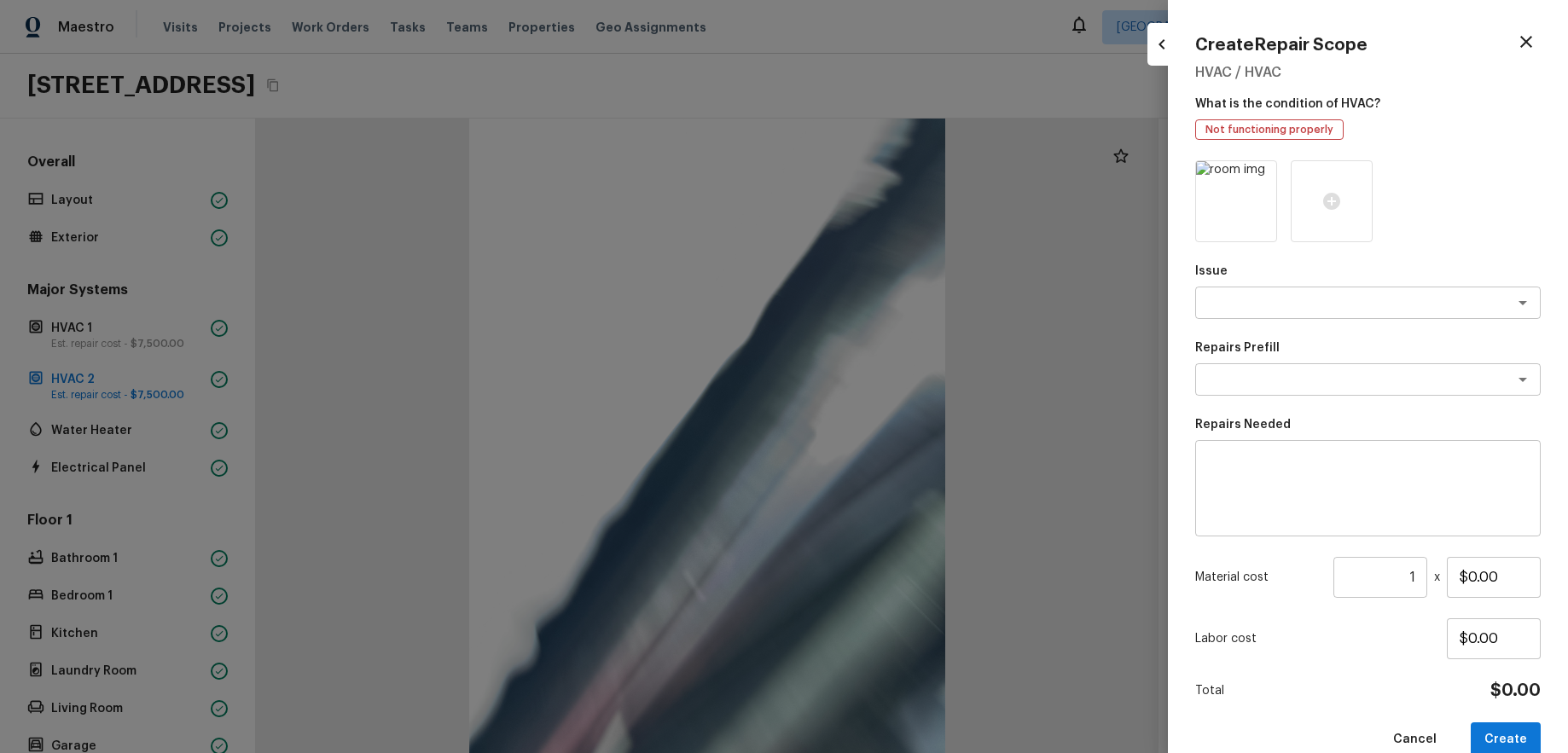
click at [1535, 35] on icon "button" at bounding box center [1526, 42] width 20 height 20
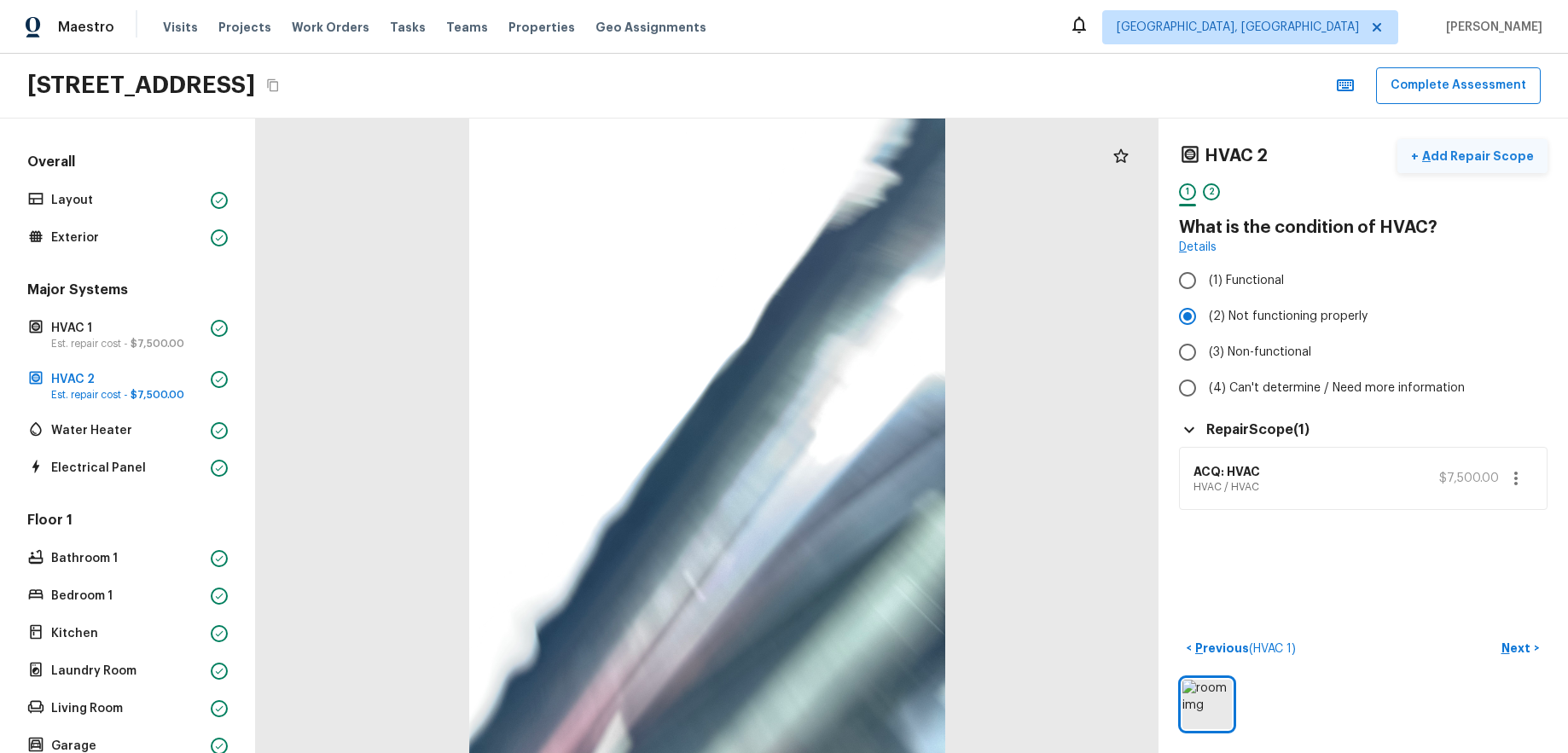
click at [1507, 160] on p "Add Repair Scope" at bounding box center [1476, 156] width 115 height 17
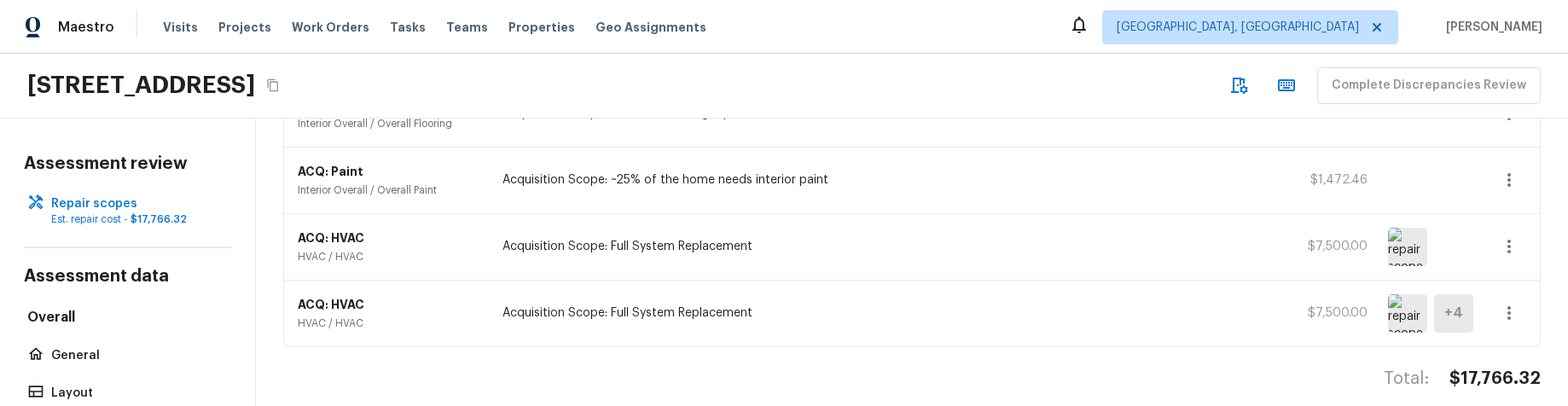
scroll to position [460, 0]
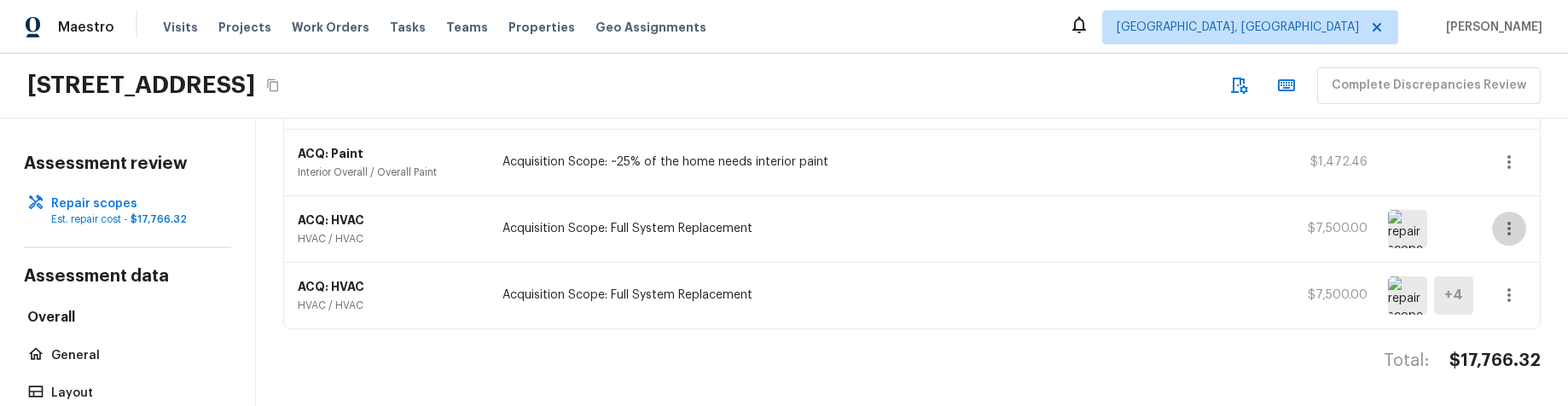
click at [1520, 222] on button "button" at bounding box center [1509, 229] width 34 height 34
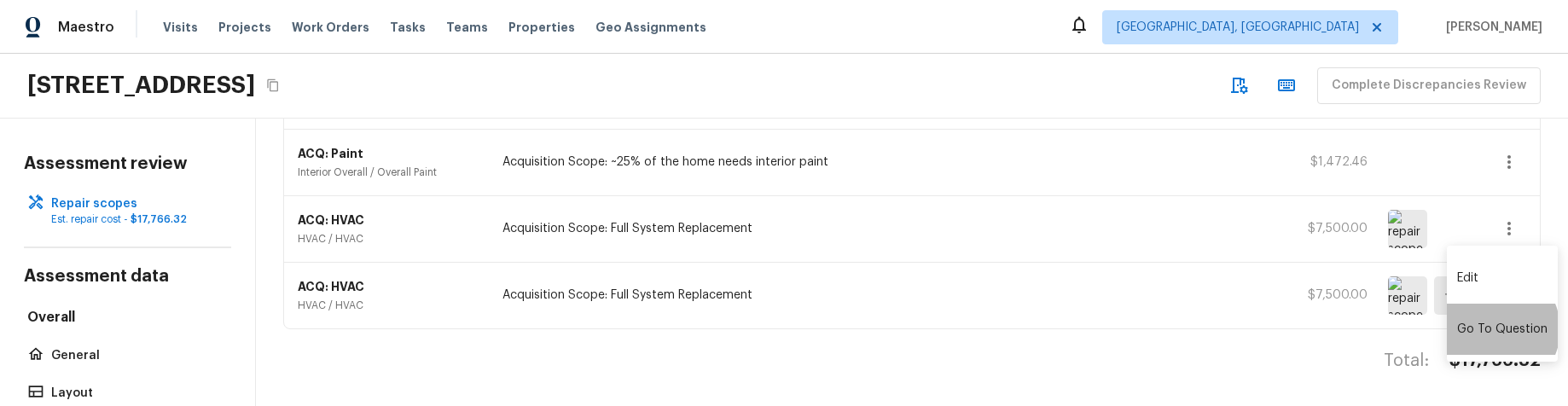
click at [1492, 329] on li "Go To Question" at bounding box center [1502, 329] width 111 height 51
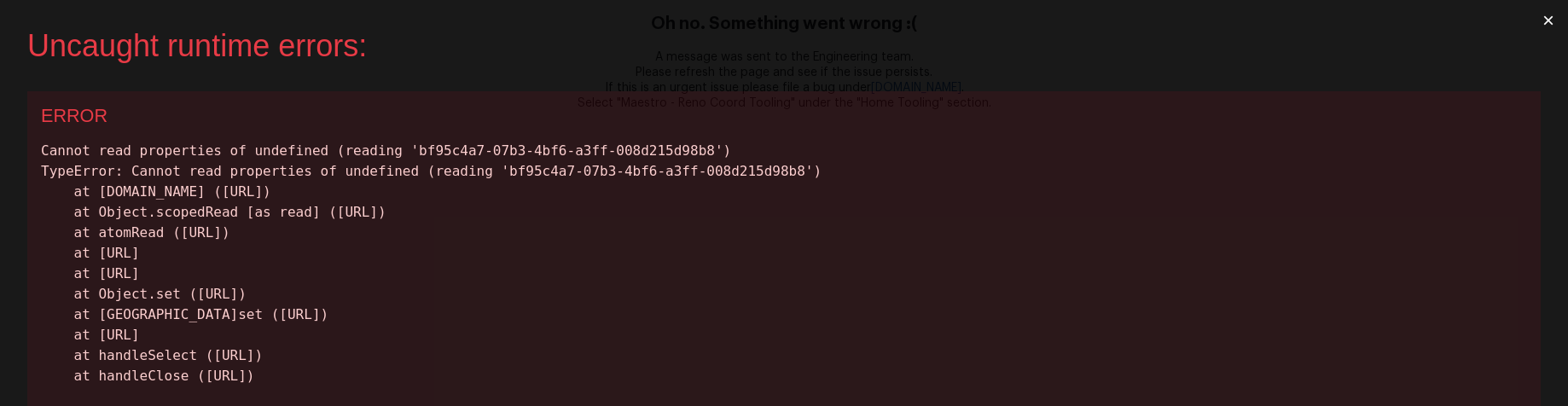
scroll to position [0, 0]
